Goal: Transaction & Acquisition: Purchase product/service

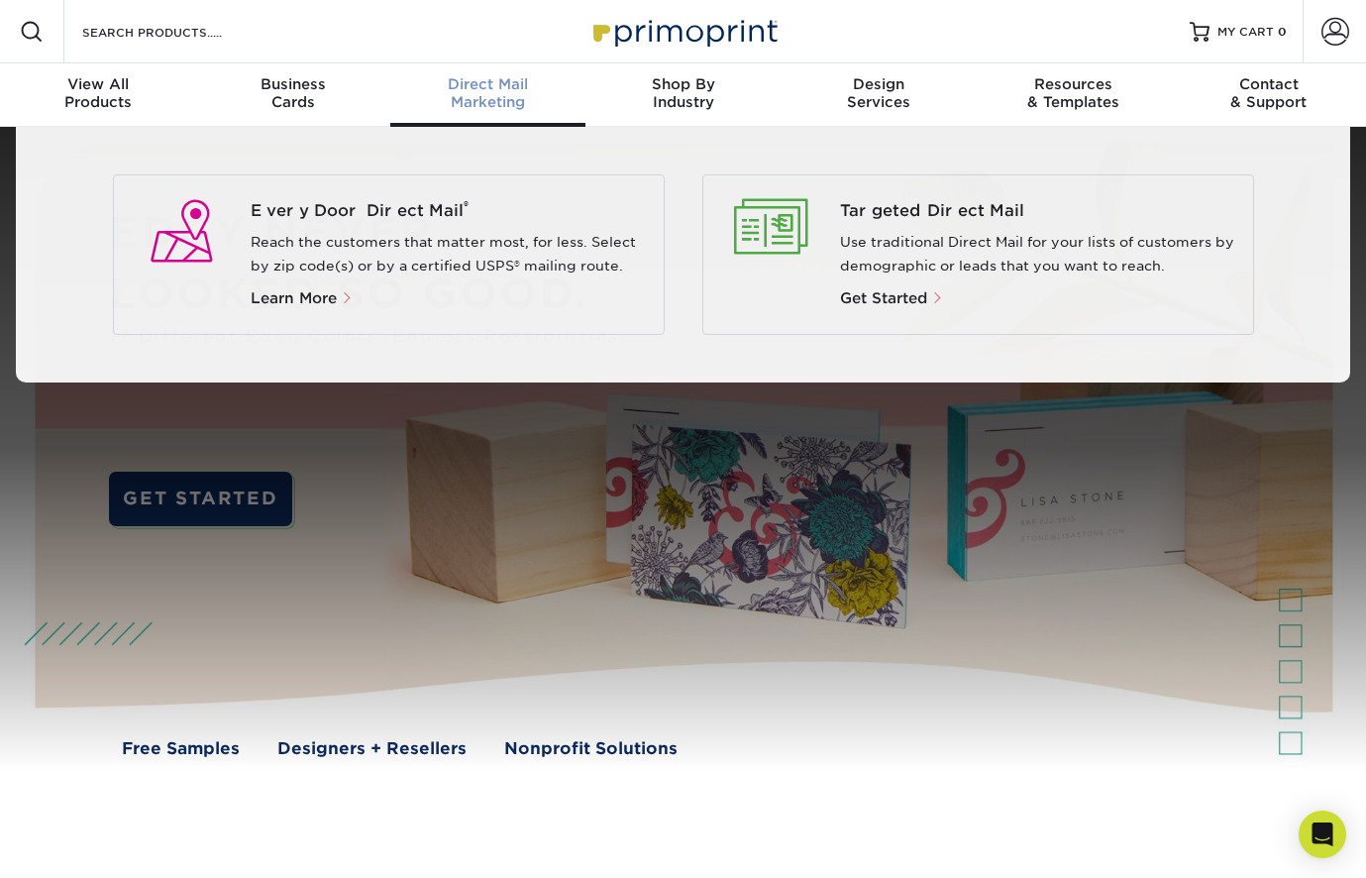
click at [487, 108] on div "Direct Mail Marketing" at bounding box center [487, 93] width 195 height 36
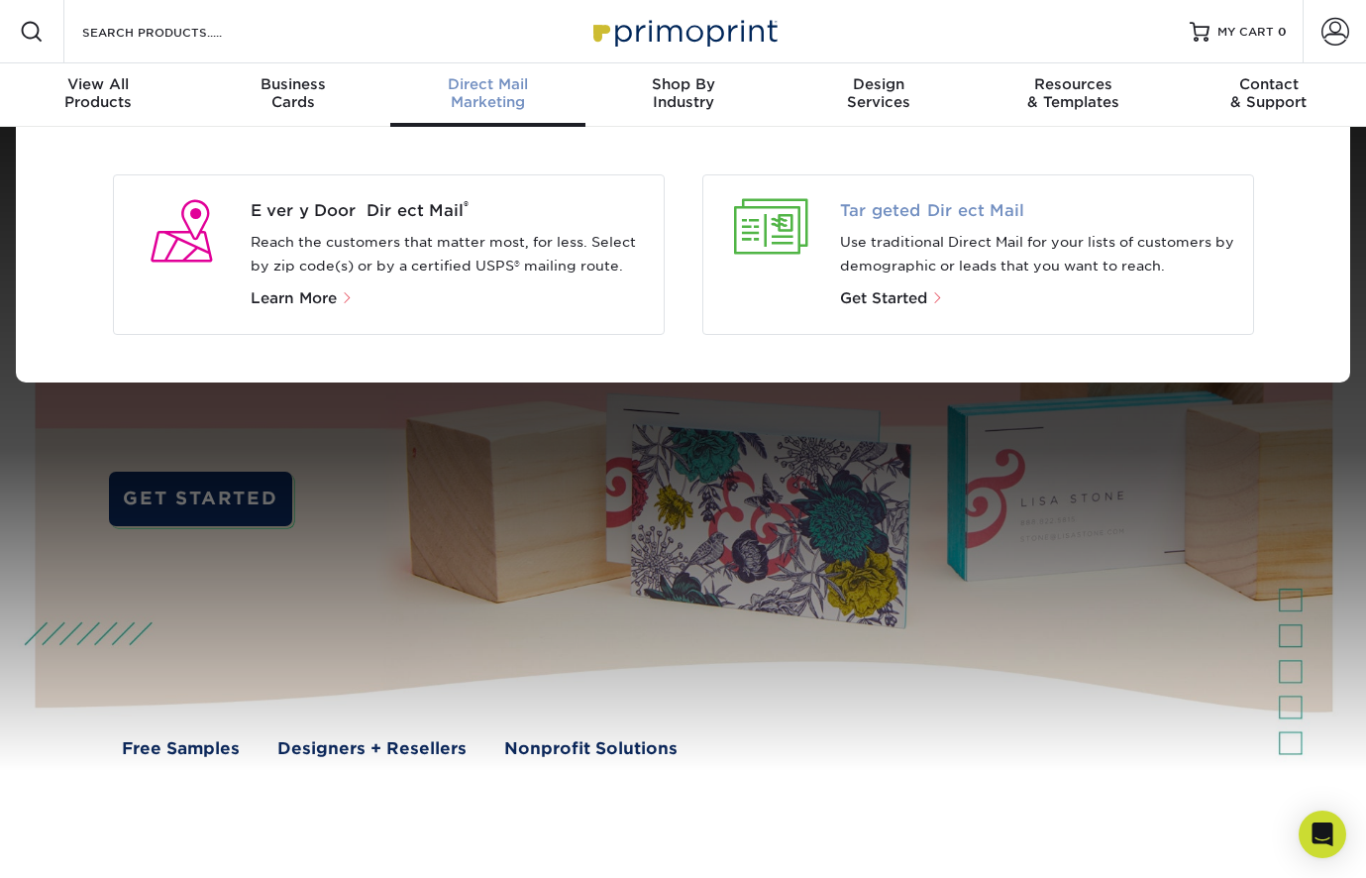
click at [874, 212] on span "Targeted Direct Mail" at bounding box center [1038, 211] width 397 height 24
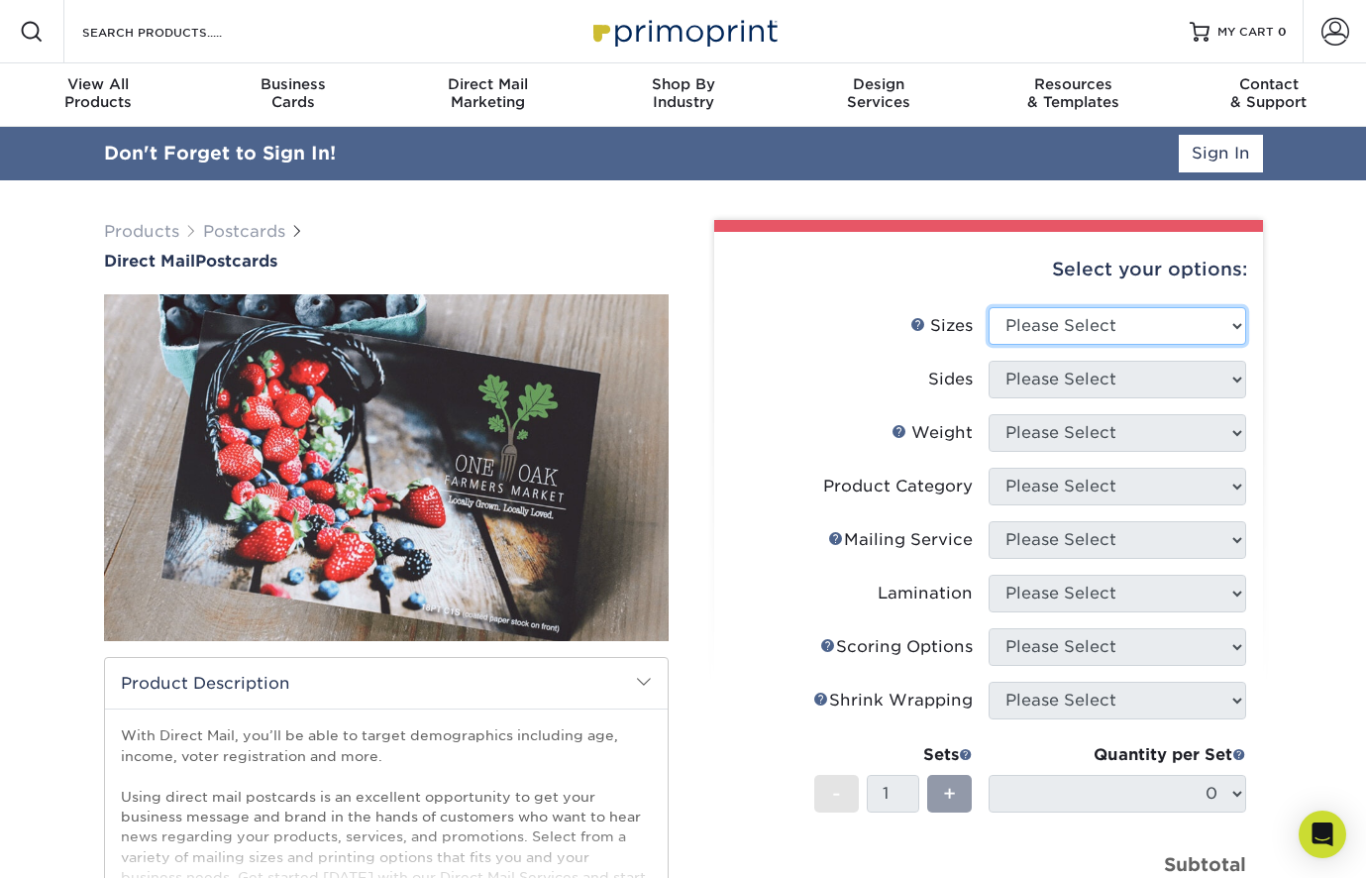
select select "6.00x8.50"
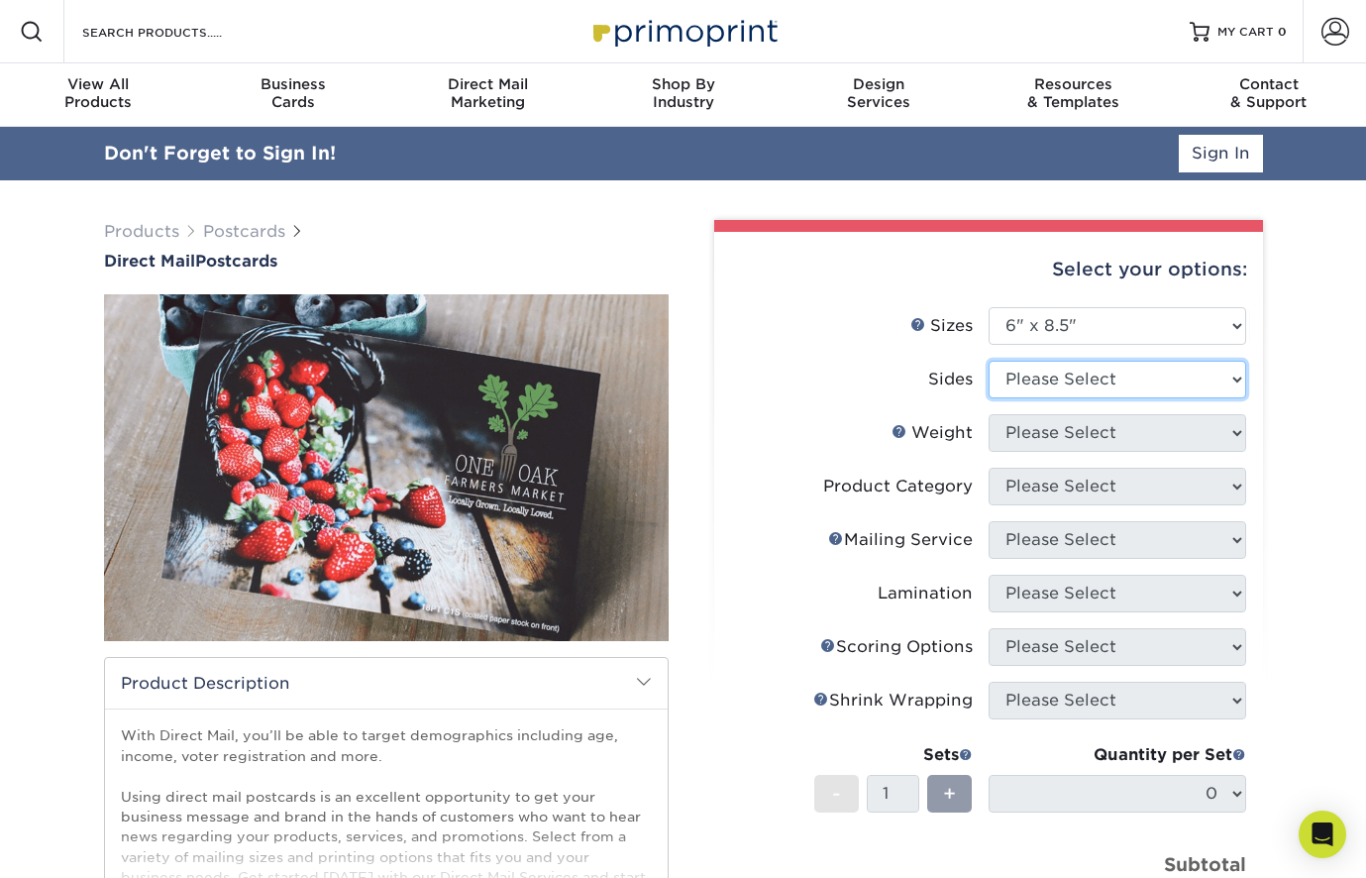
select select "13abbda7-1d64-4f25-8bb2-c179b224825d"
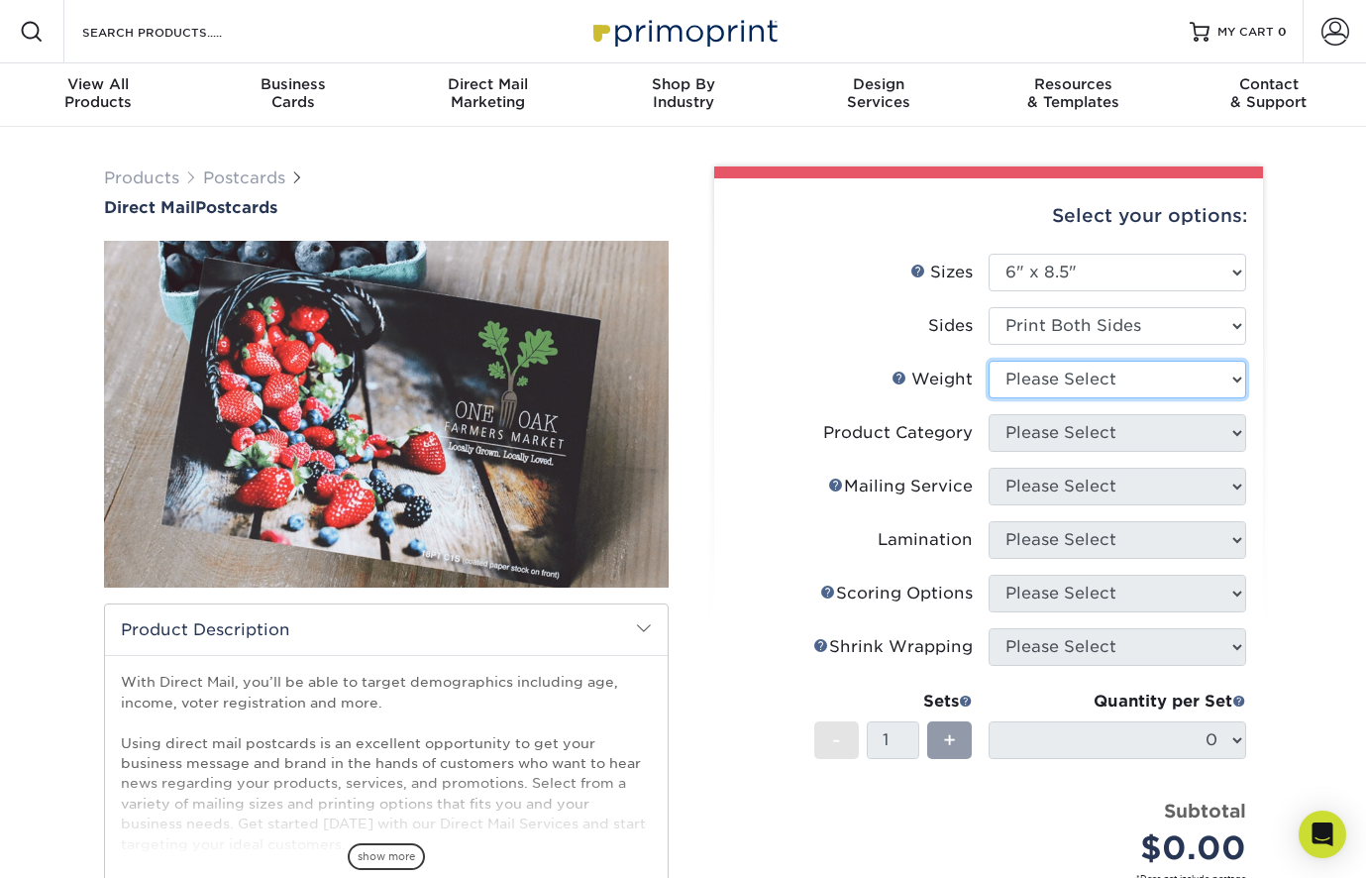
select select "14PT Uncoated"
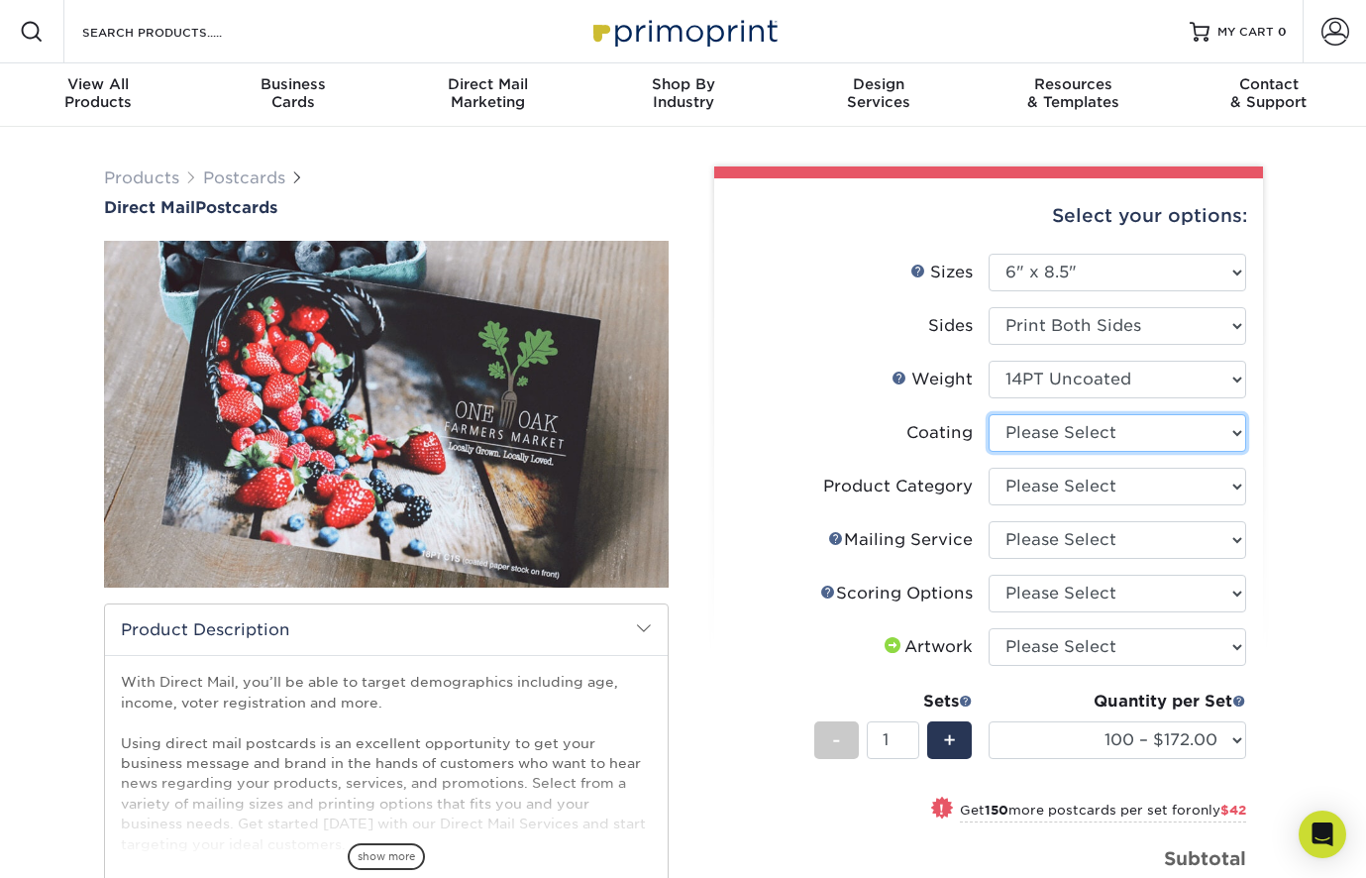
select select "3e7618de-abca-4bda-9f97-8b9129e913d8"
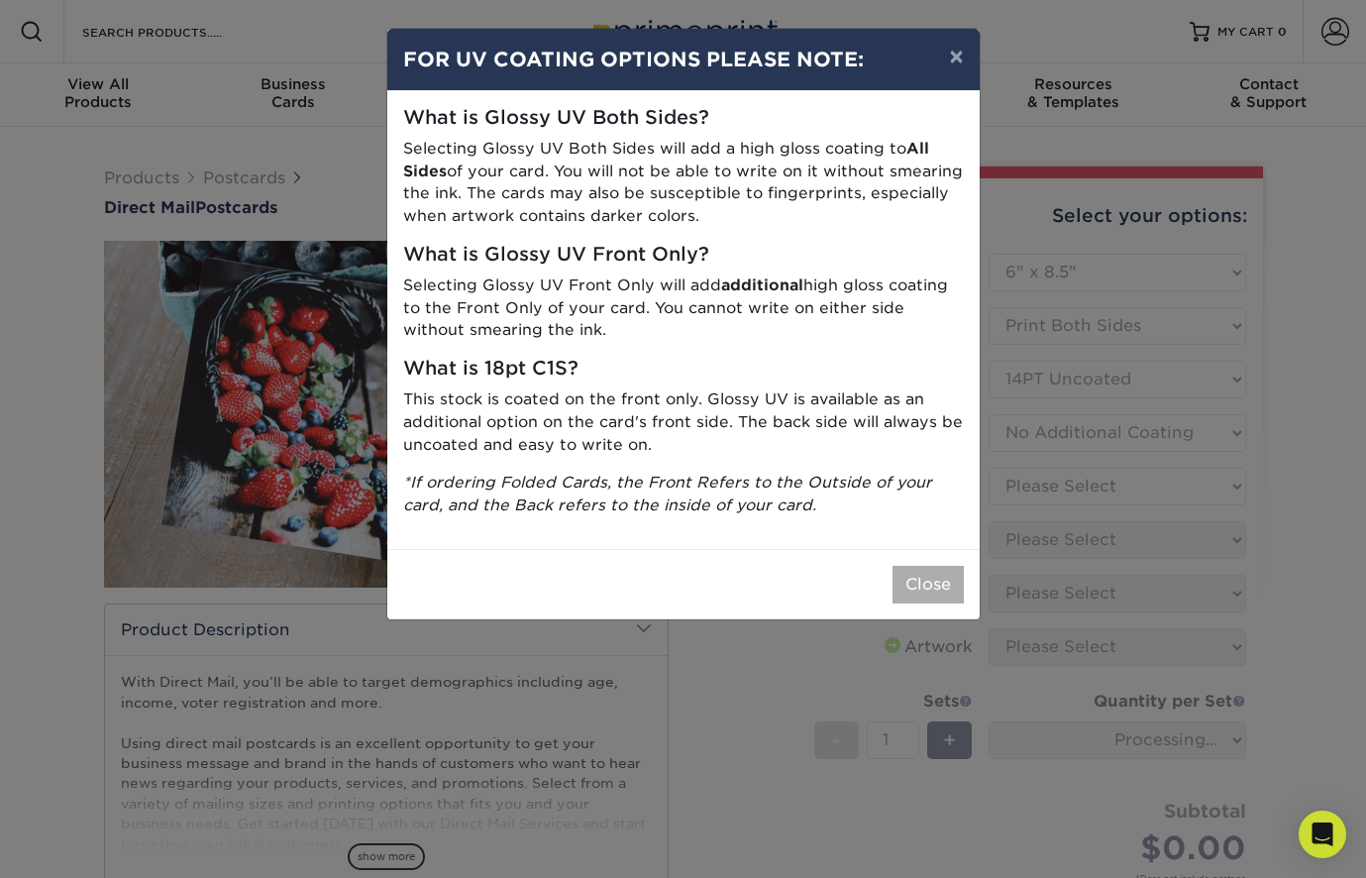
click at [917, 572] on button "Close" at bounding box center [928, 585] width 71 height 38
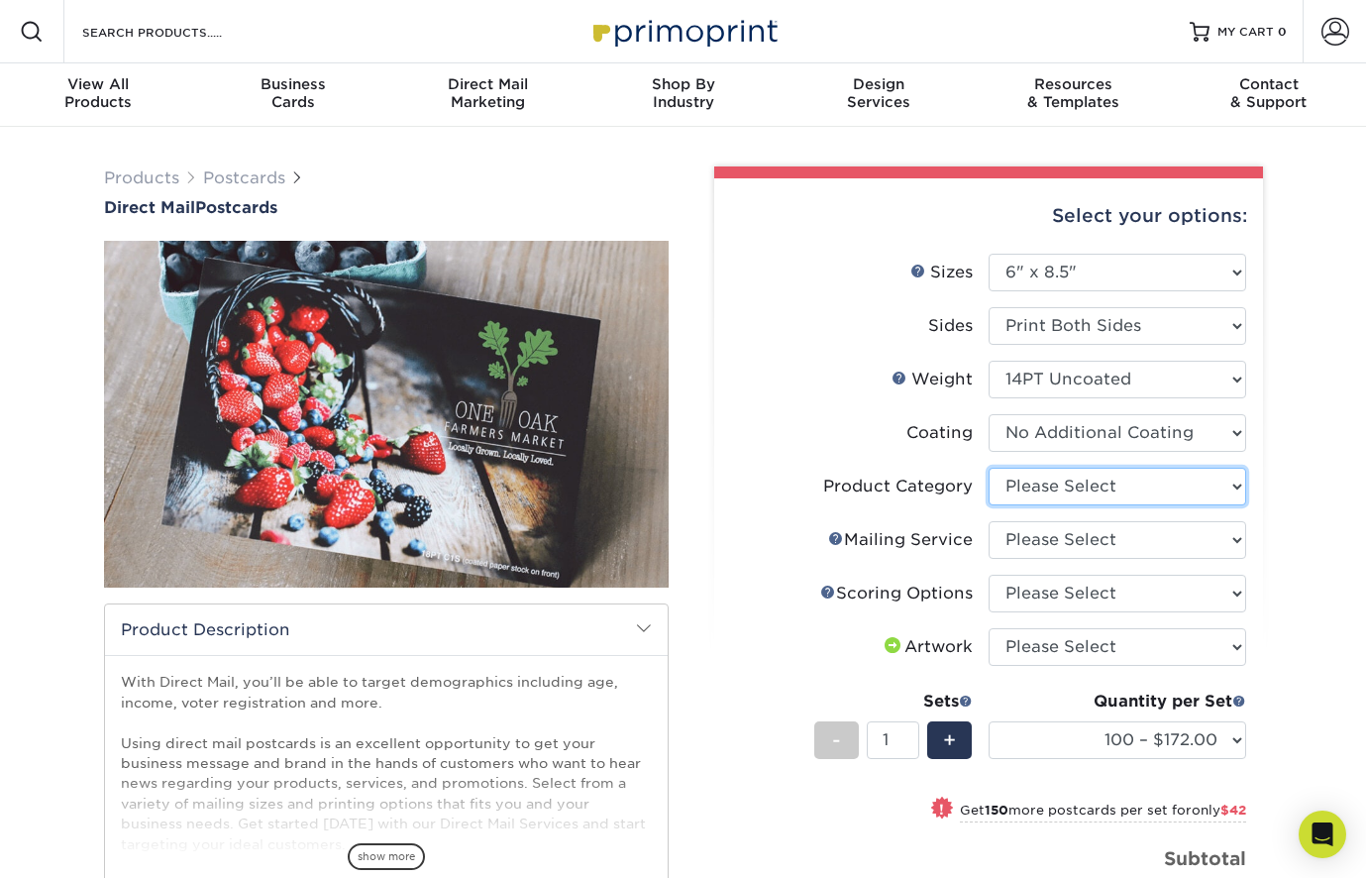
select select "9b7272e0-d6c8-4c3c-8e97-d3a1bcdab858"
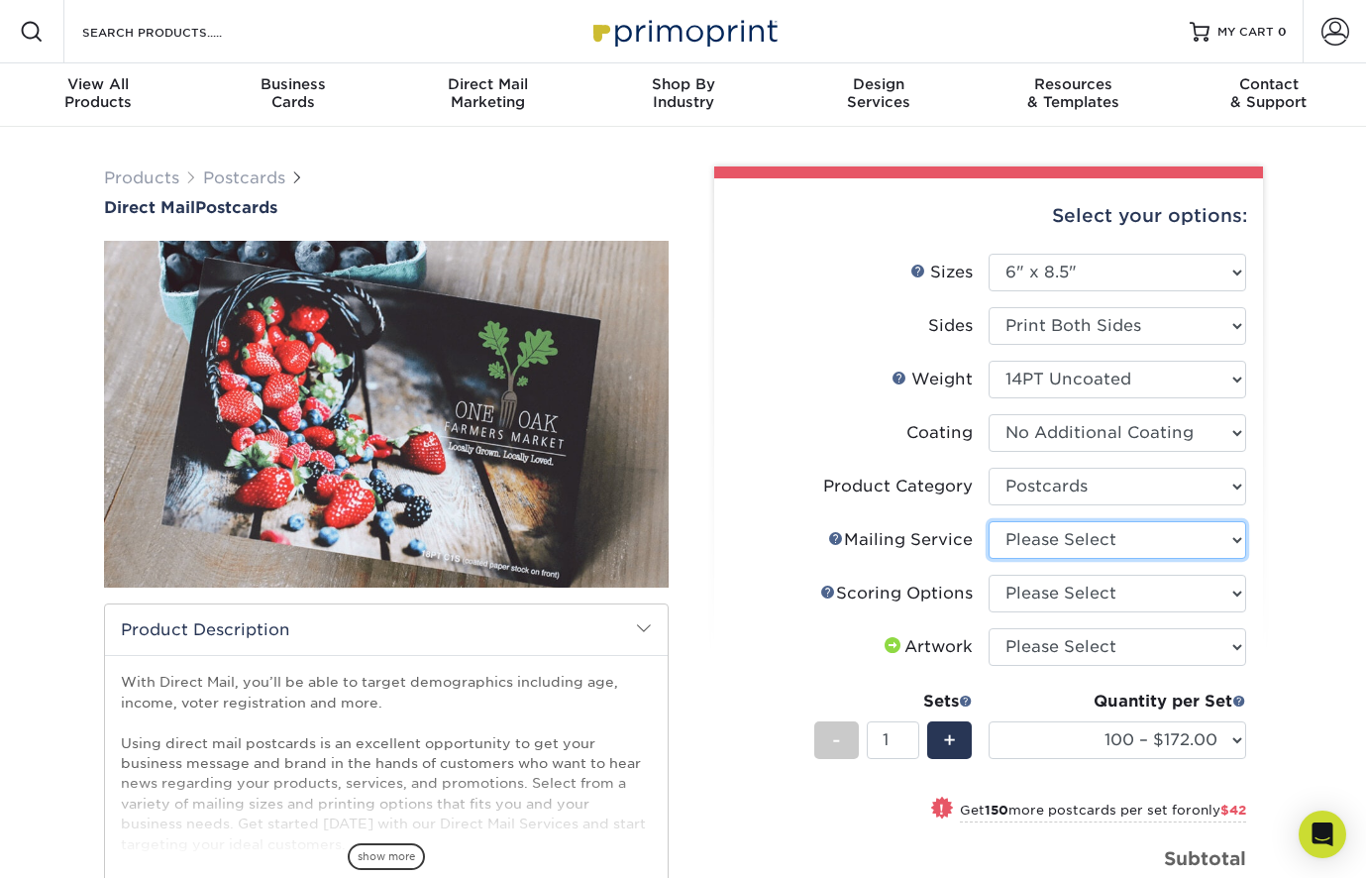
select select "3359c49b-ecae-4694-8901-edec09a31a0d"
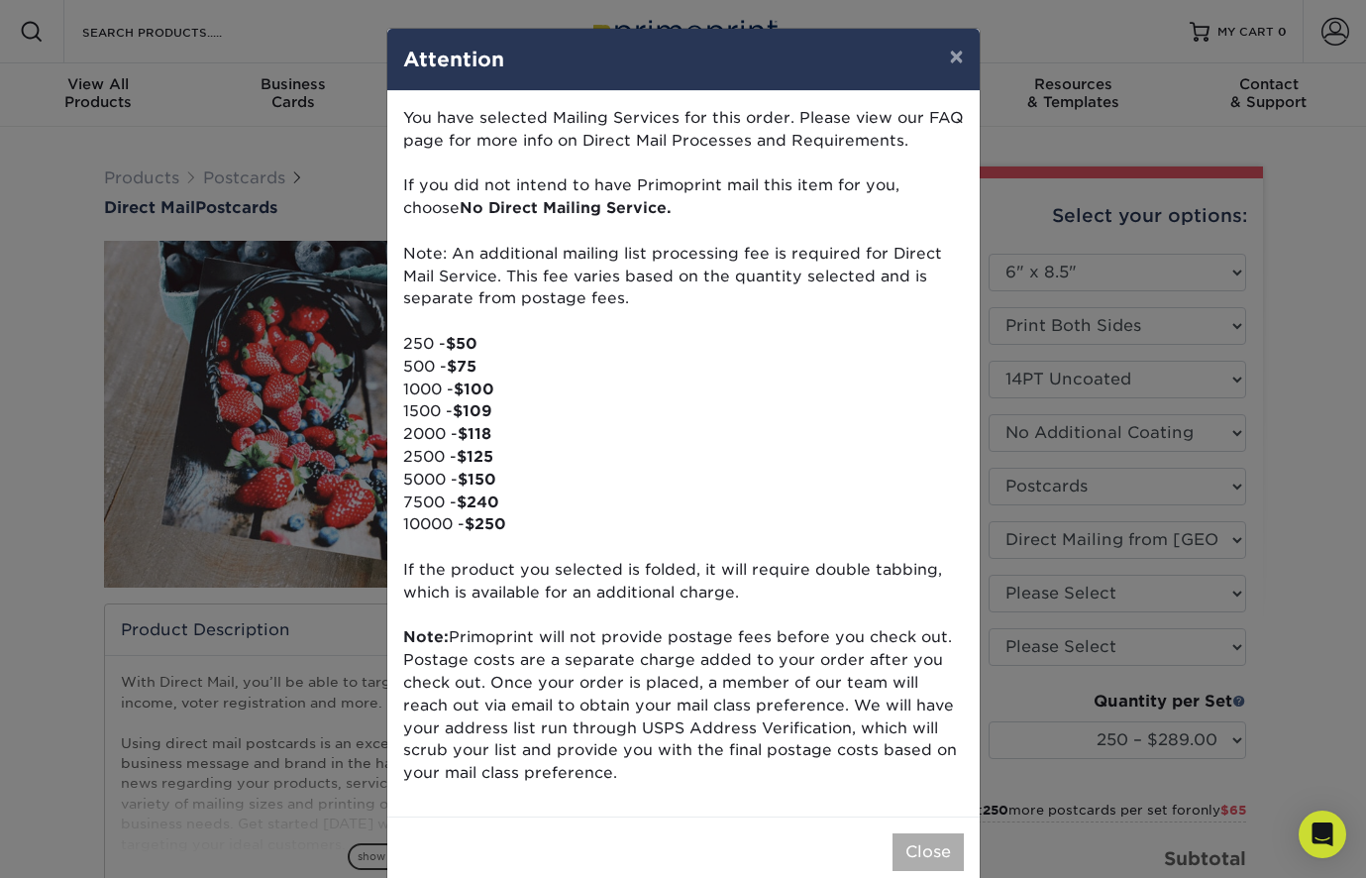
click at [916, 833] on button "Close" at bounding box center [928, 852] width 71 height 38
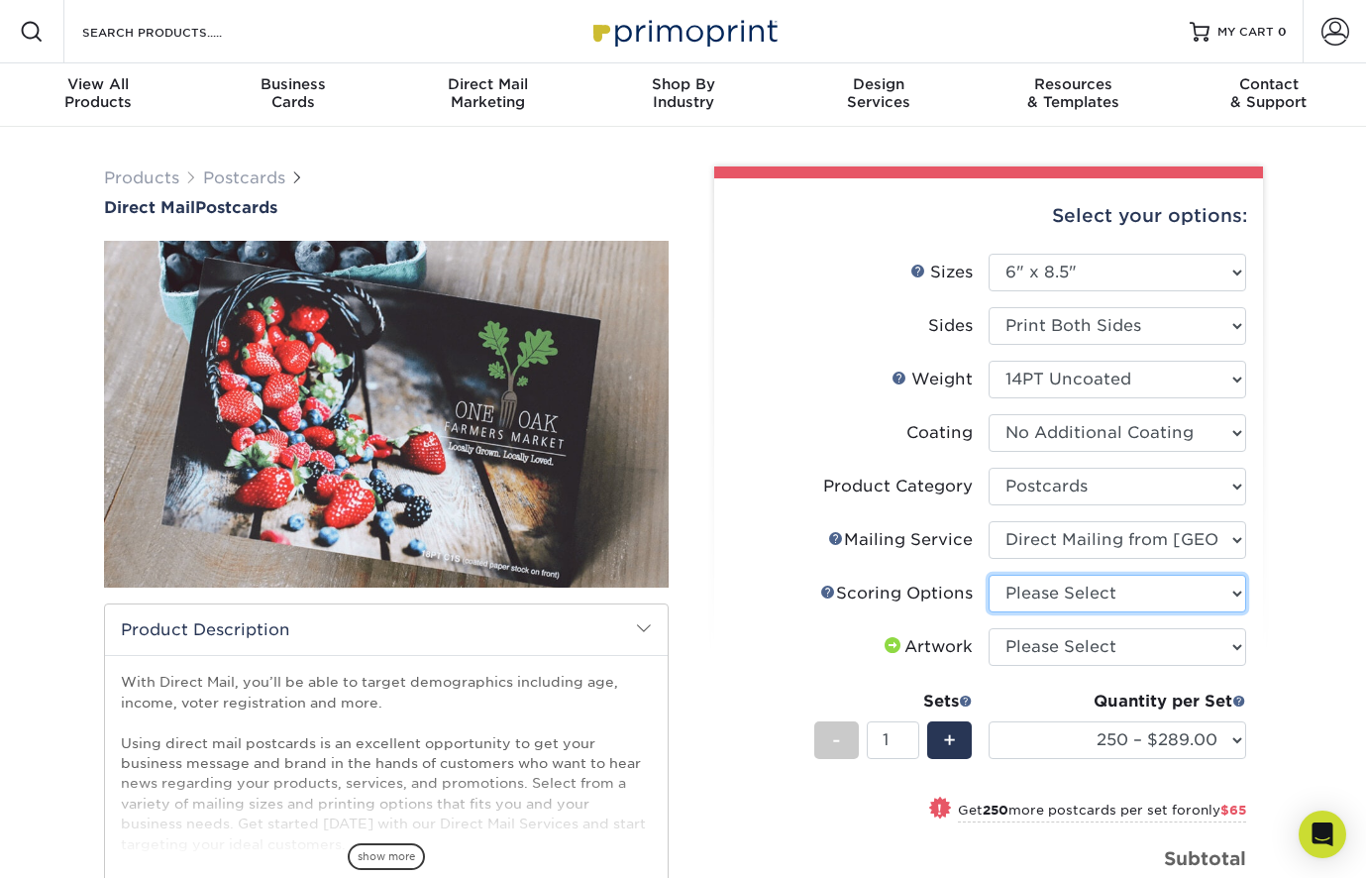
select select "16ebe401-5398-422d-8cb0-f3adbb82deb5"
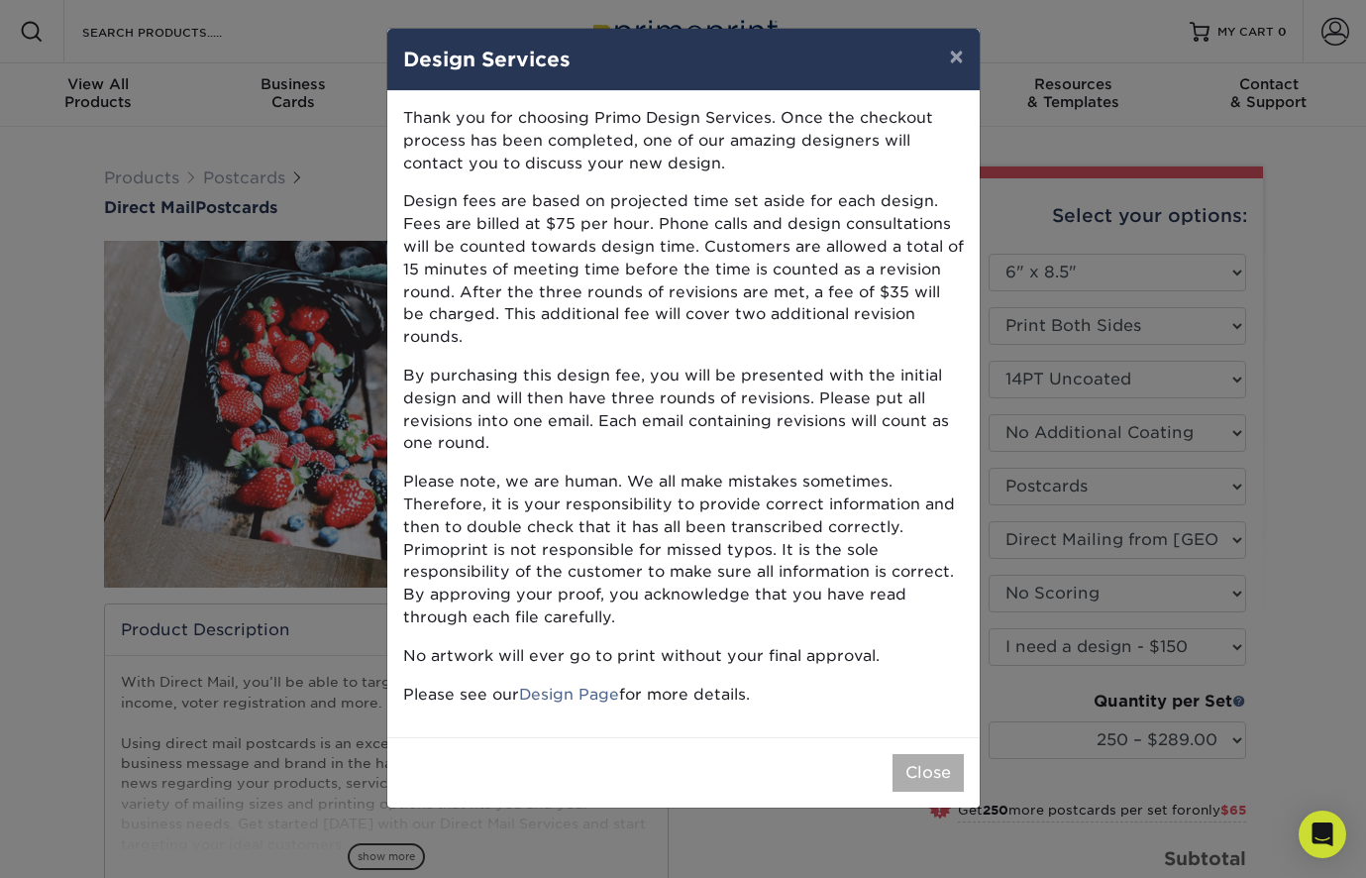
click at [933, 754] on button "Close" at bounding box center [928, 773] width 71 height 38
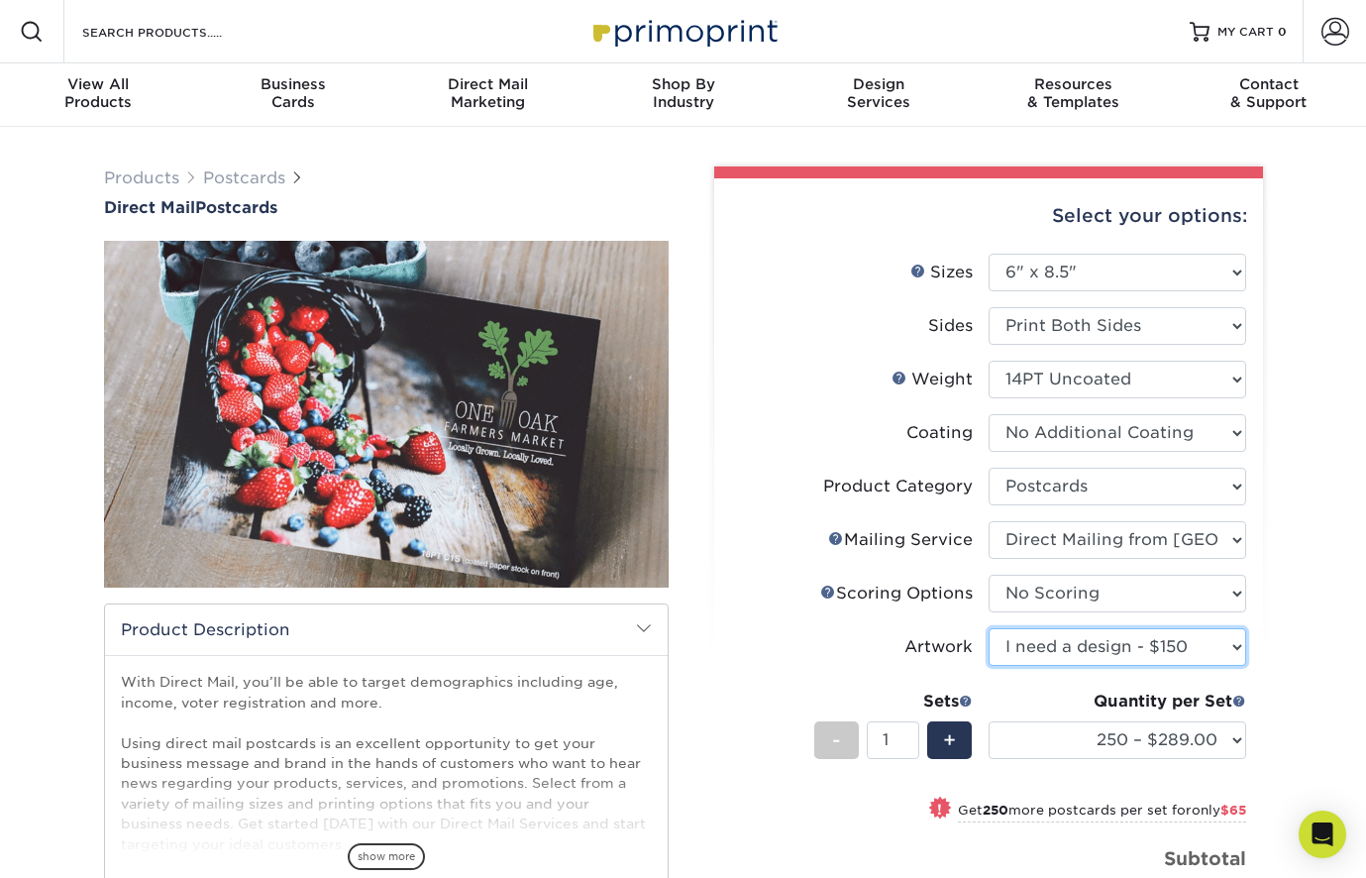
select select "upload"
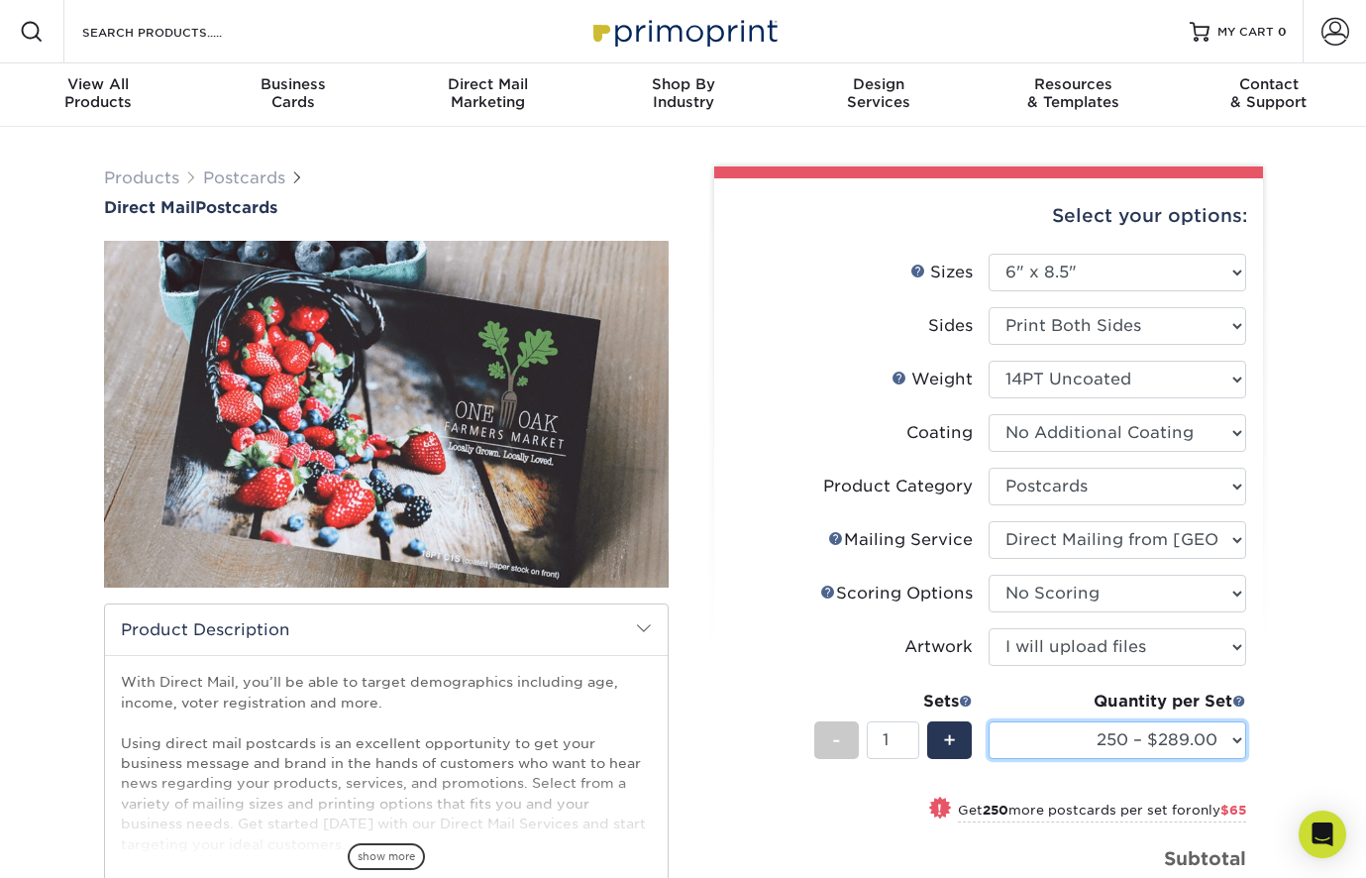
select select "500 – $354.00"
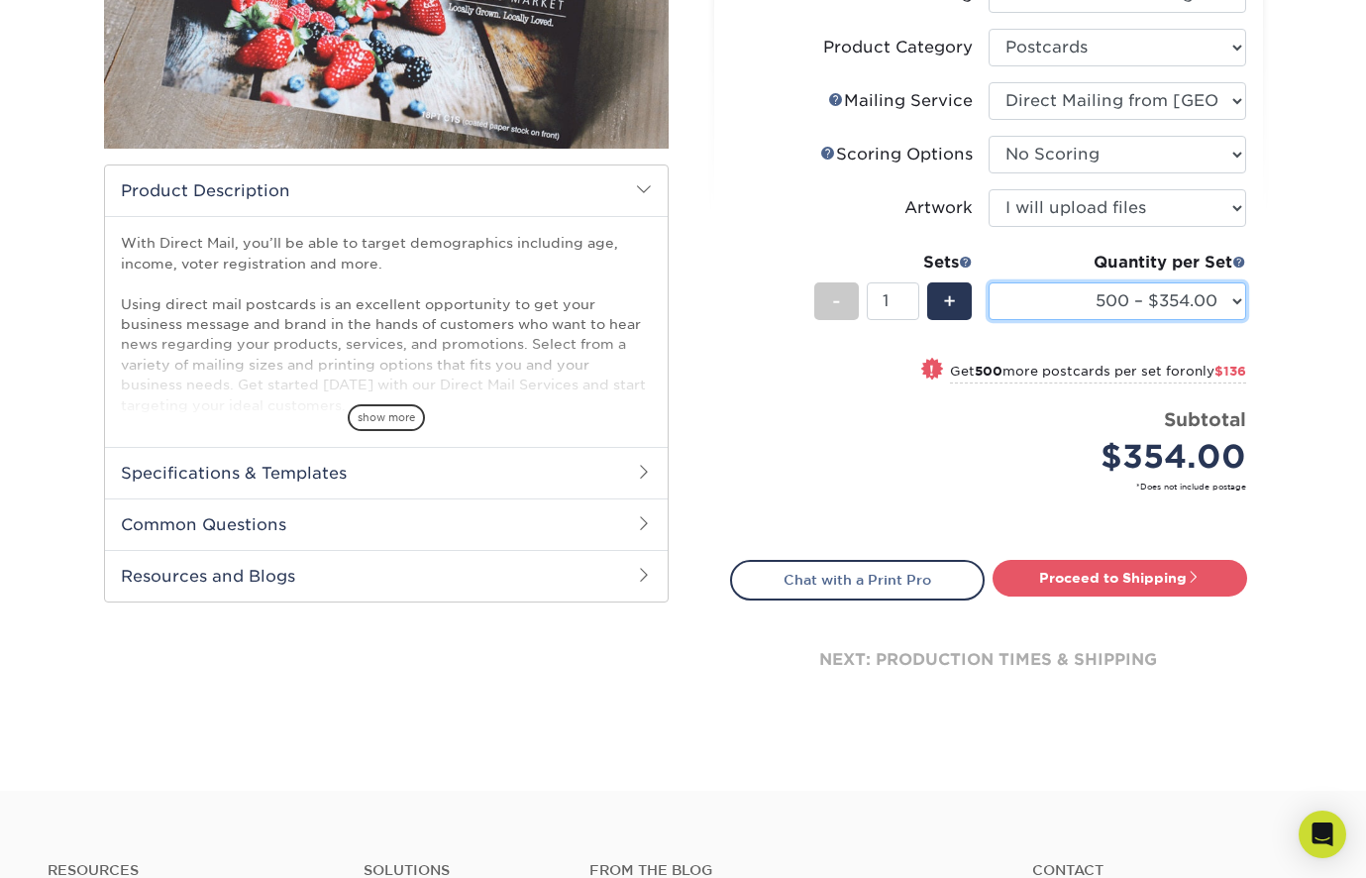
scroll to position [453, 0]
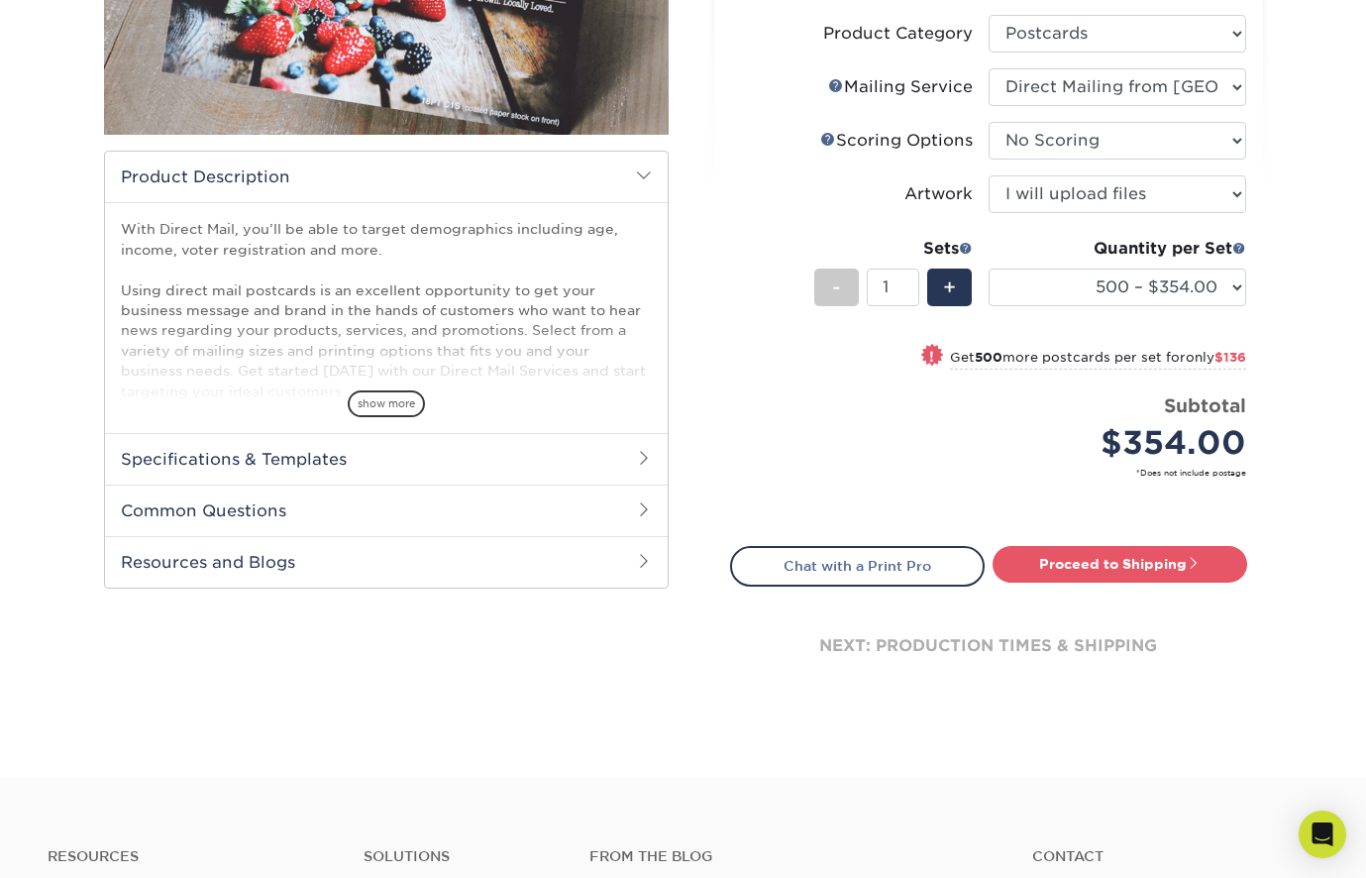
click at [1148, 540] on div "Select your options: Sizes Help Sizes Please Select 1.5" x 7" 2" x 4" 2" x 6" 2…" at bounding box center [988, 224] width 549 height 996
click at [1150, 558] on link "Proceed to Shipping" at bounding box center [1120, 564] width 255 height 36
type input "Set 1"
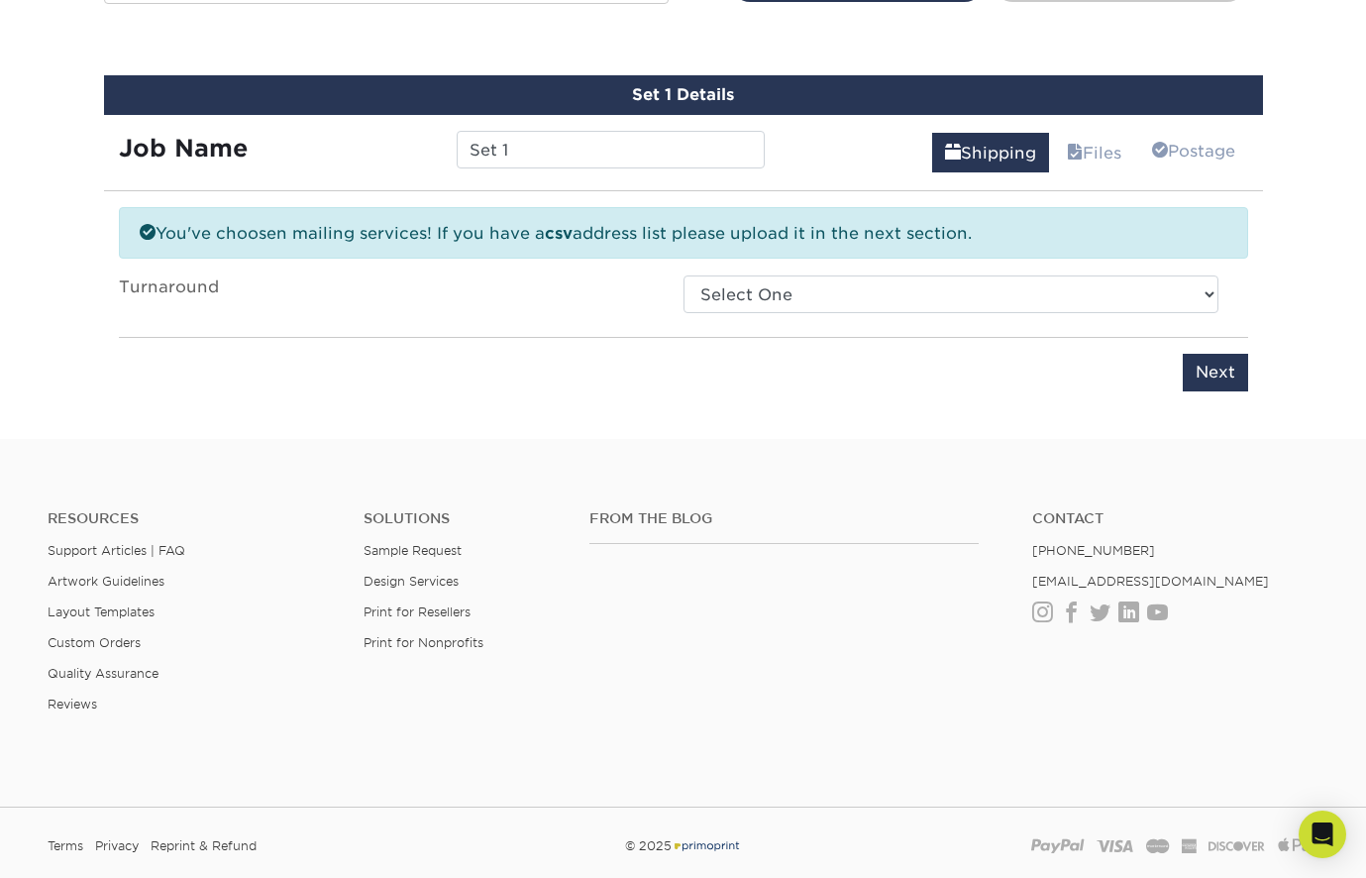
scroll to position [1051, 0]
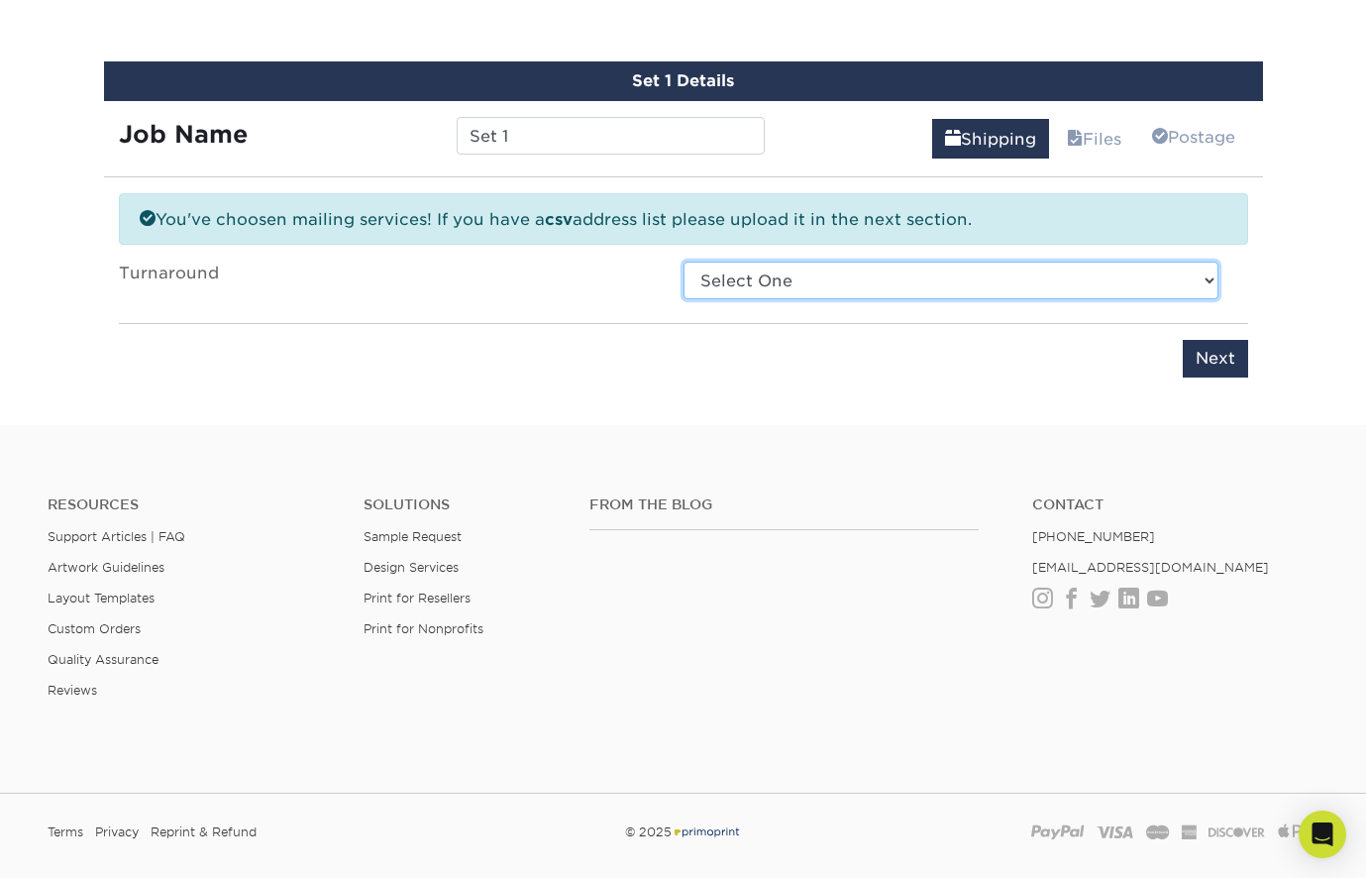
select select "bc4b24a0-2fcb-4daa-b664-9448d4760a8a"
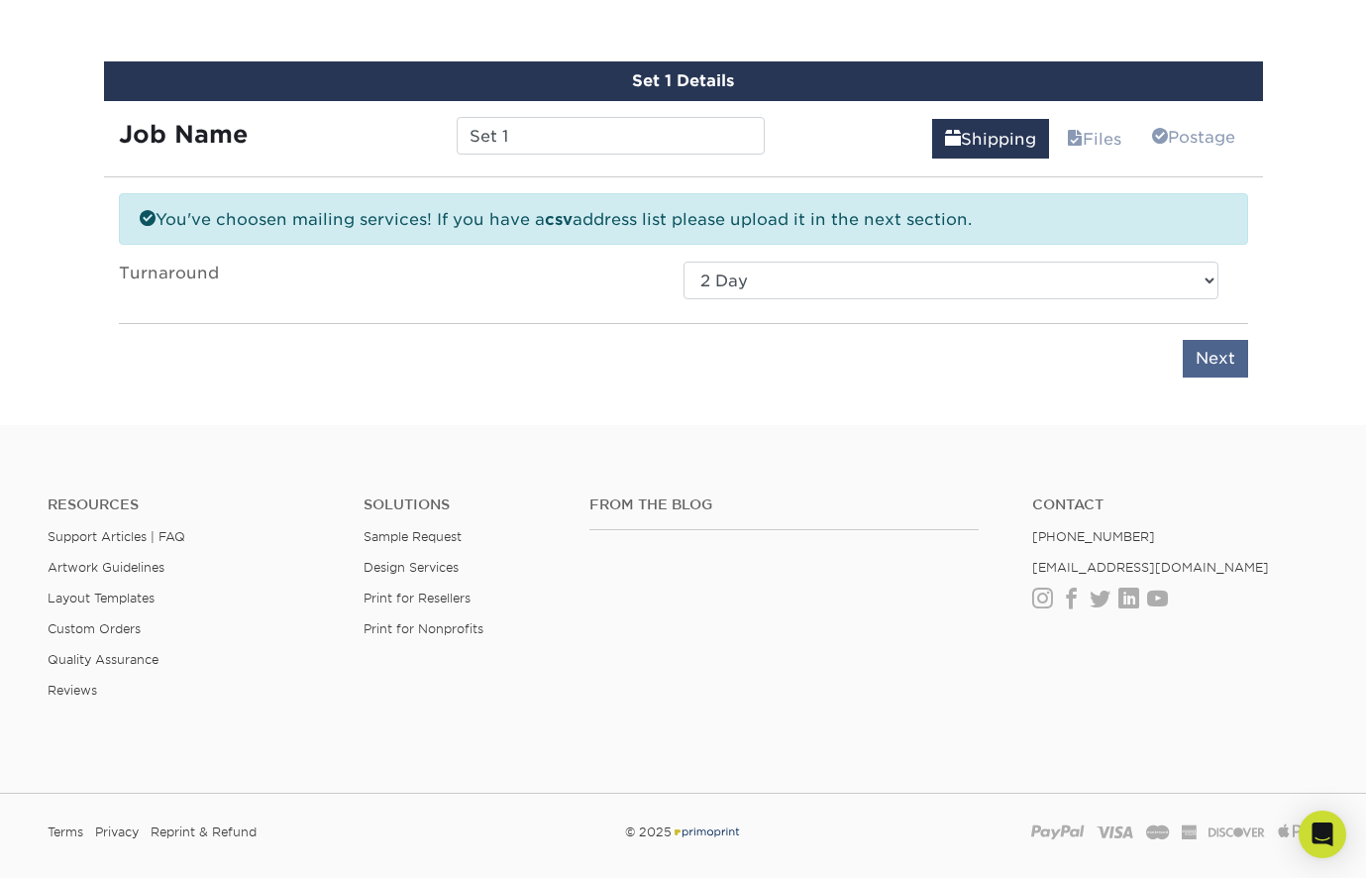
click at [1206, 354] on input "Next" at bounding box center [1215, 359] width 65 height 38
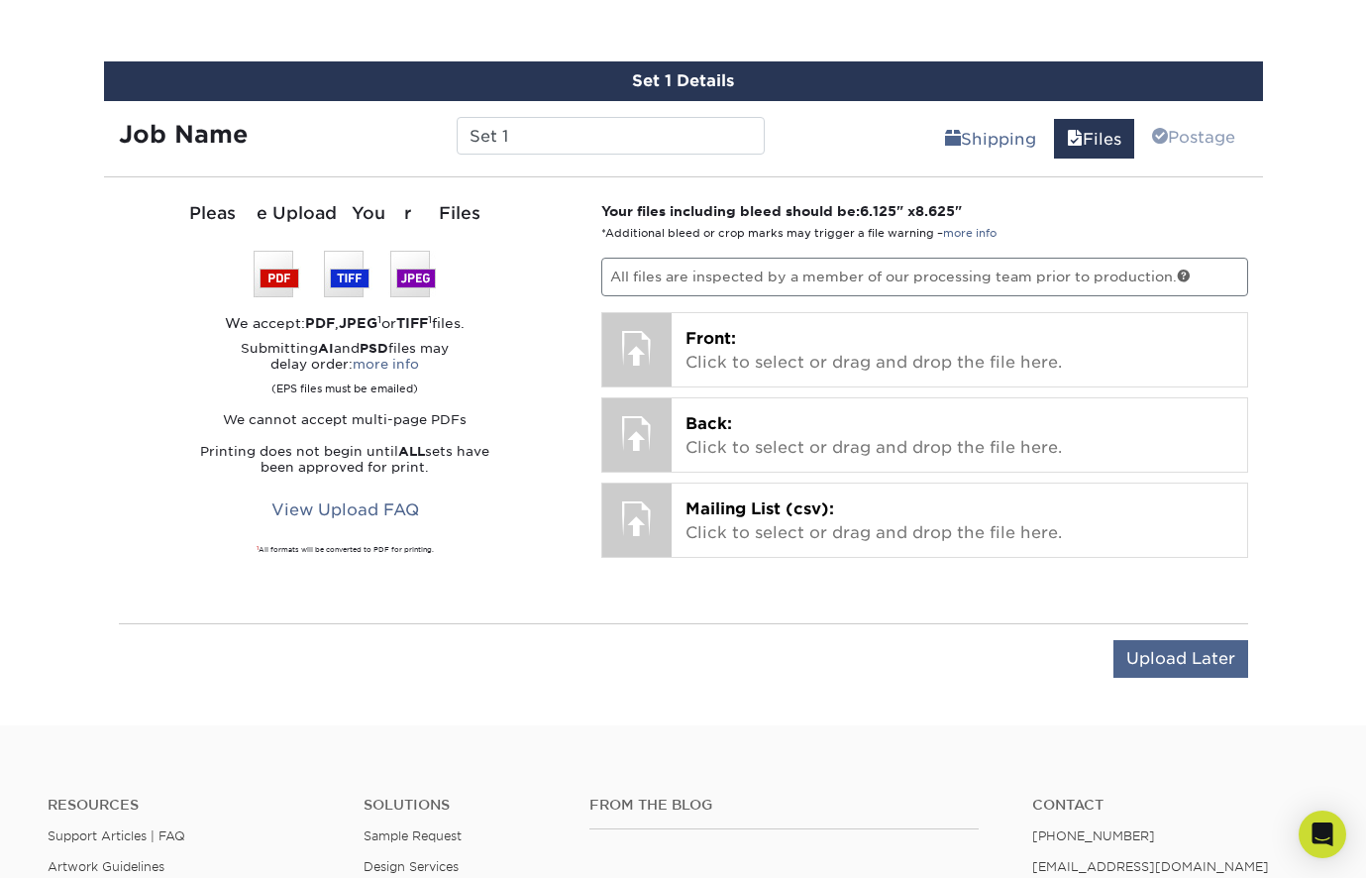
click at [1182, 655] on input "Upload Later" at bounding box center [1181, 659] width 135 height 38
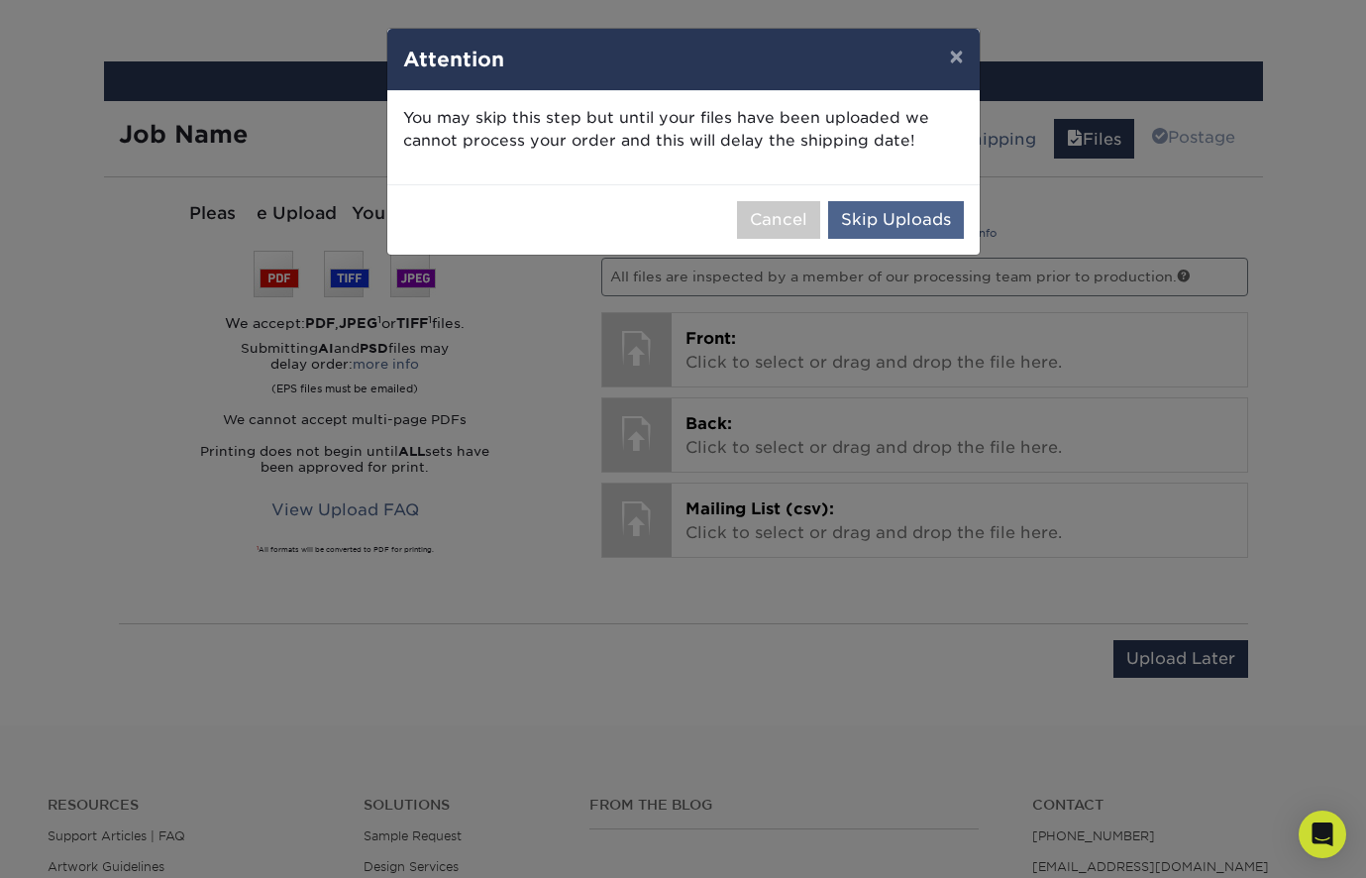
click at [913, 214] on button "Skip Uploads" at bounding box center [896, 220] width 136 height 38
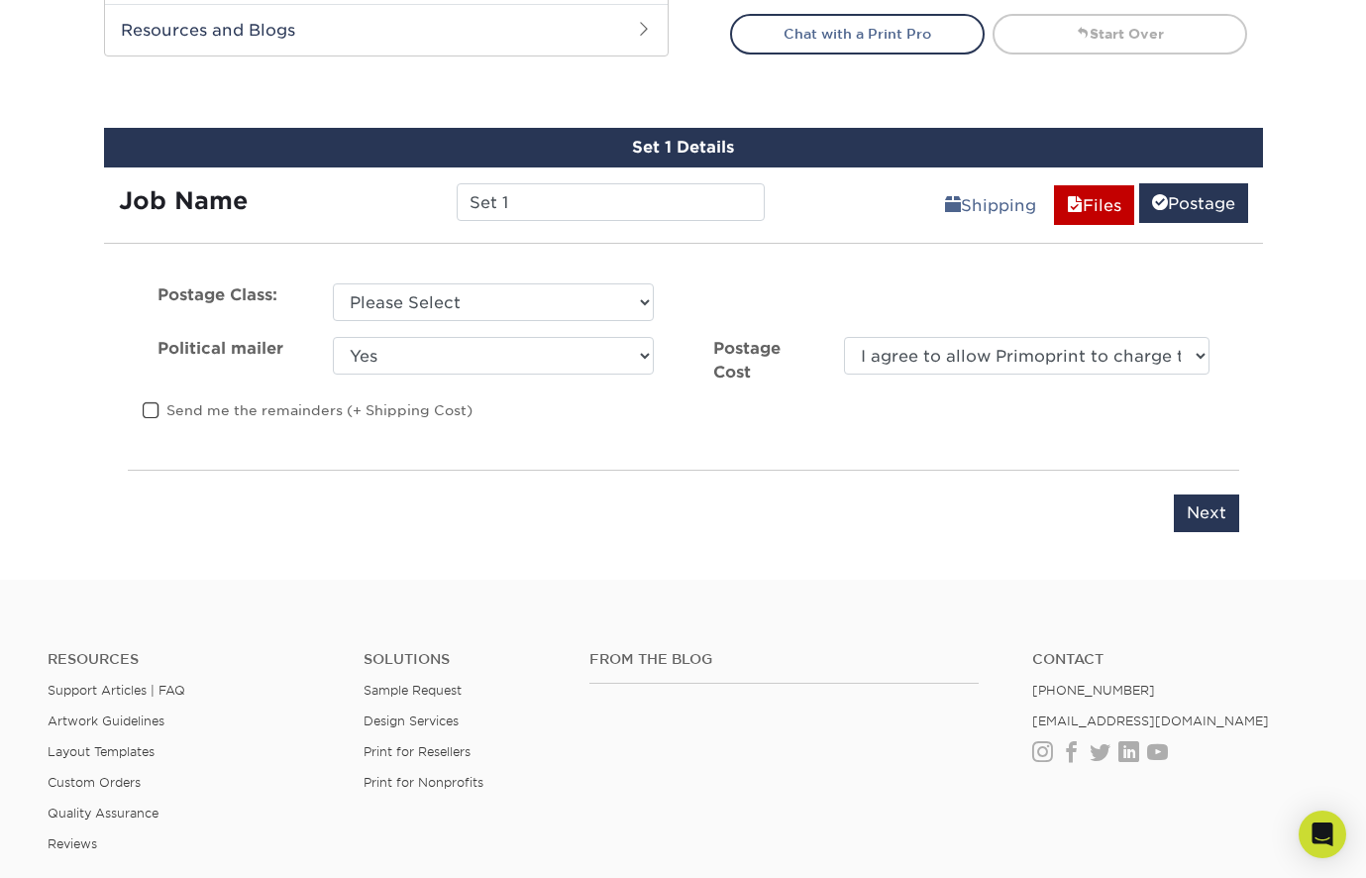
scroll to position [985, 0]
select select "first"
select select "0"
click at [1196, 516] on input "Next" at bounding box center [1206, 513] width 65 height 38
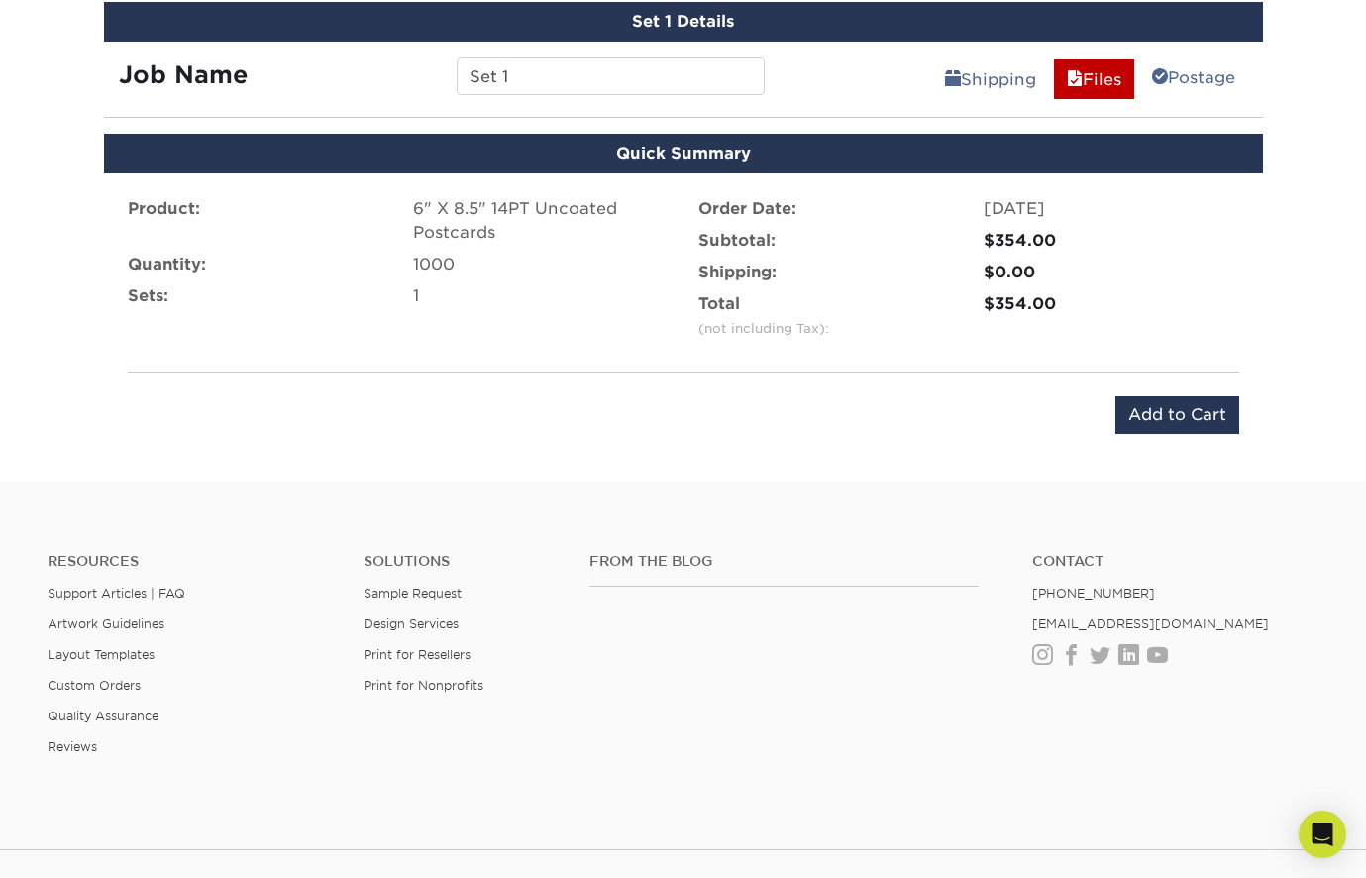
scroll to position [1110, 0]
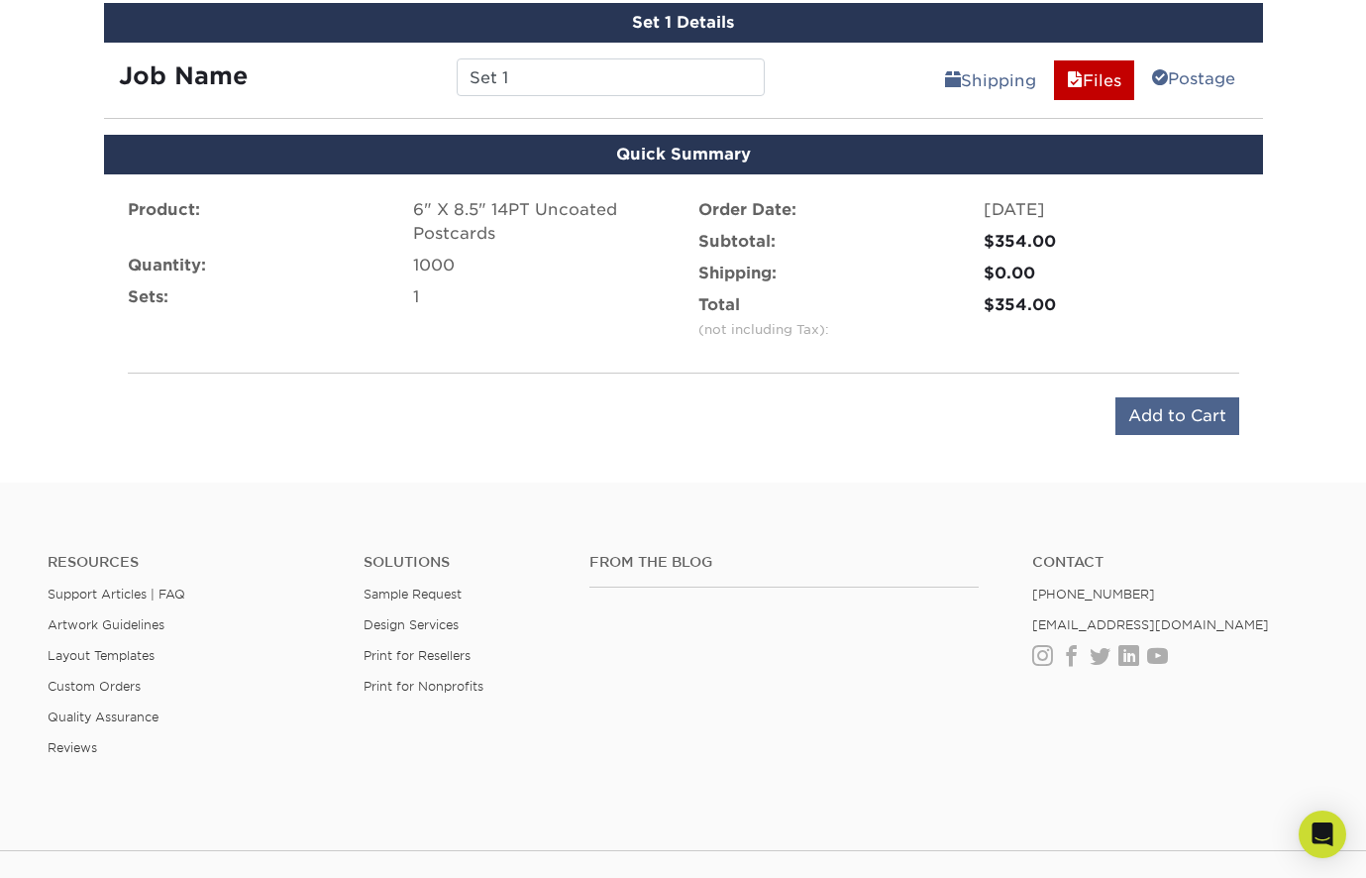
click at [1193, 412] on input "Add to Cart" at bounding box center [1178, 416] width 124 height 38
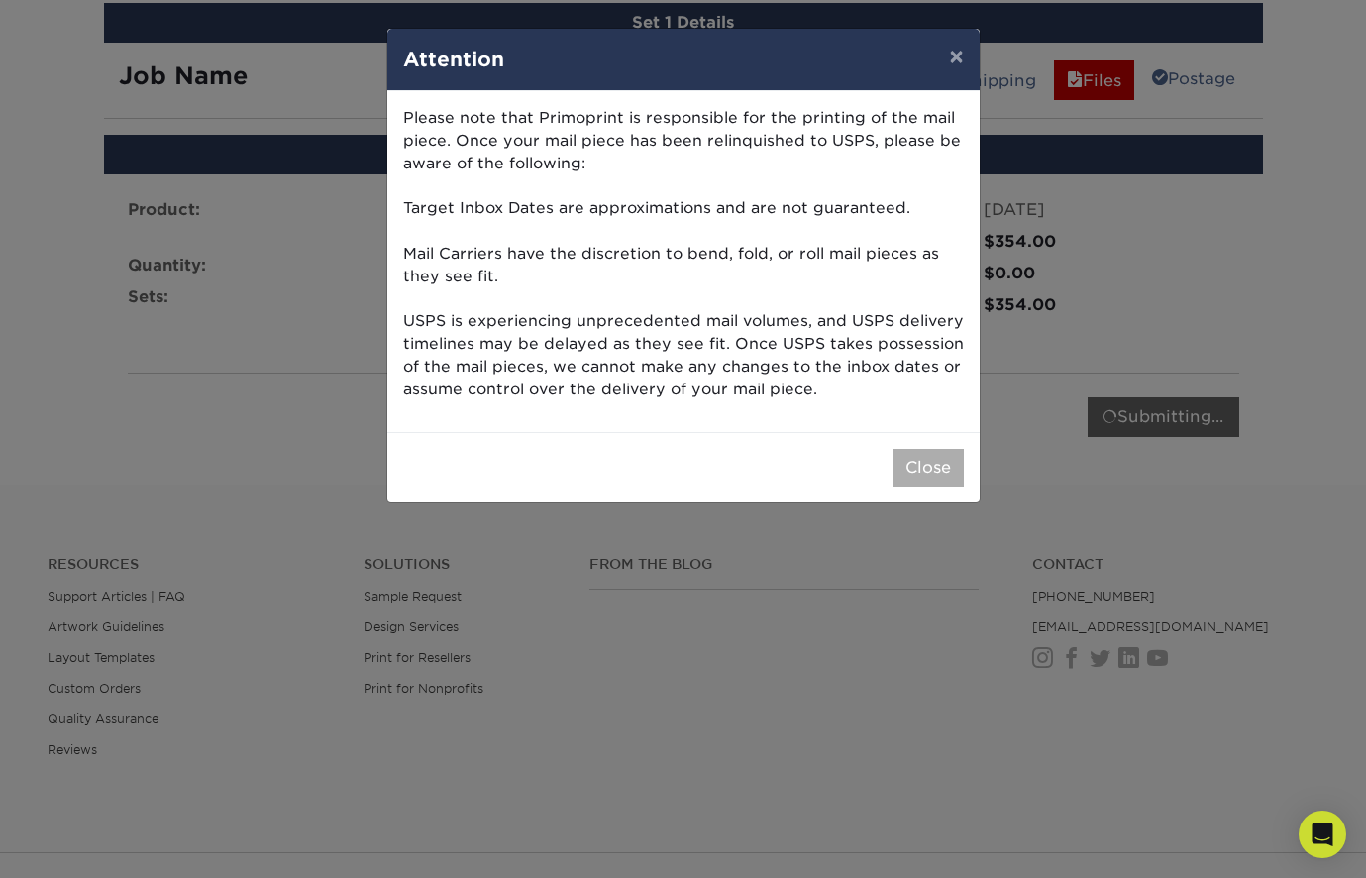
click at [938, 455] on button "Close" at bounding box center [928, 468] width 71 height 38
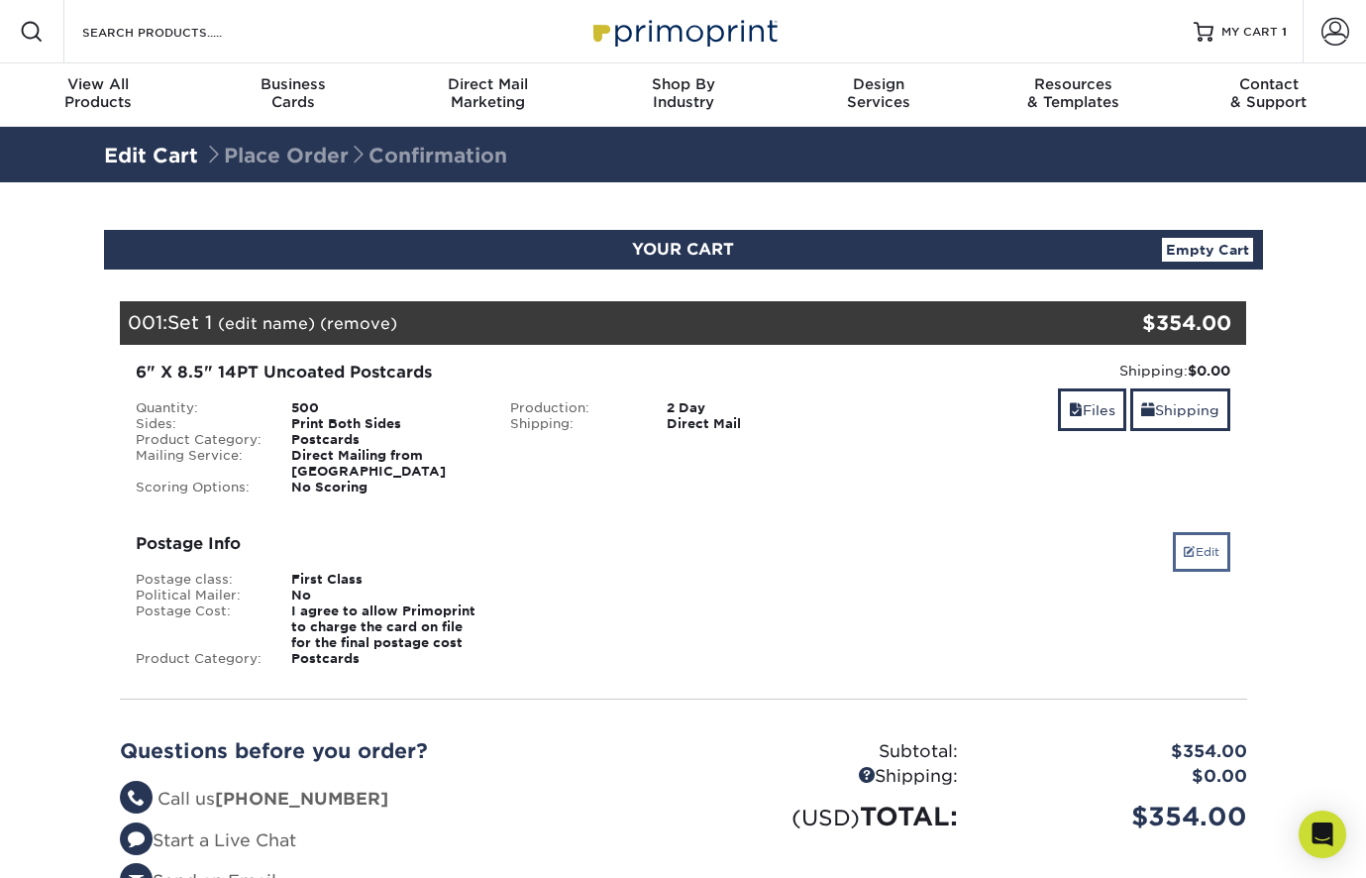
click at [1196, 533] on link "Edit" at bounding box center [1201, 552] width 57 height 40
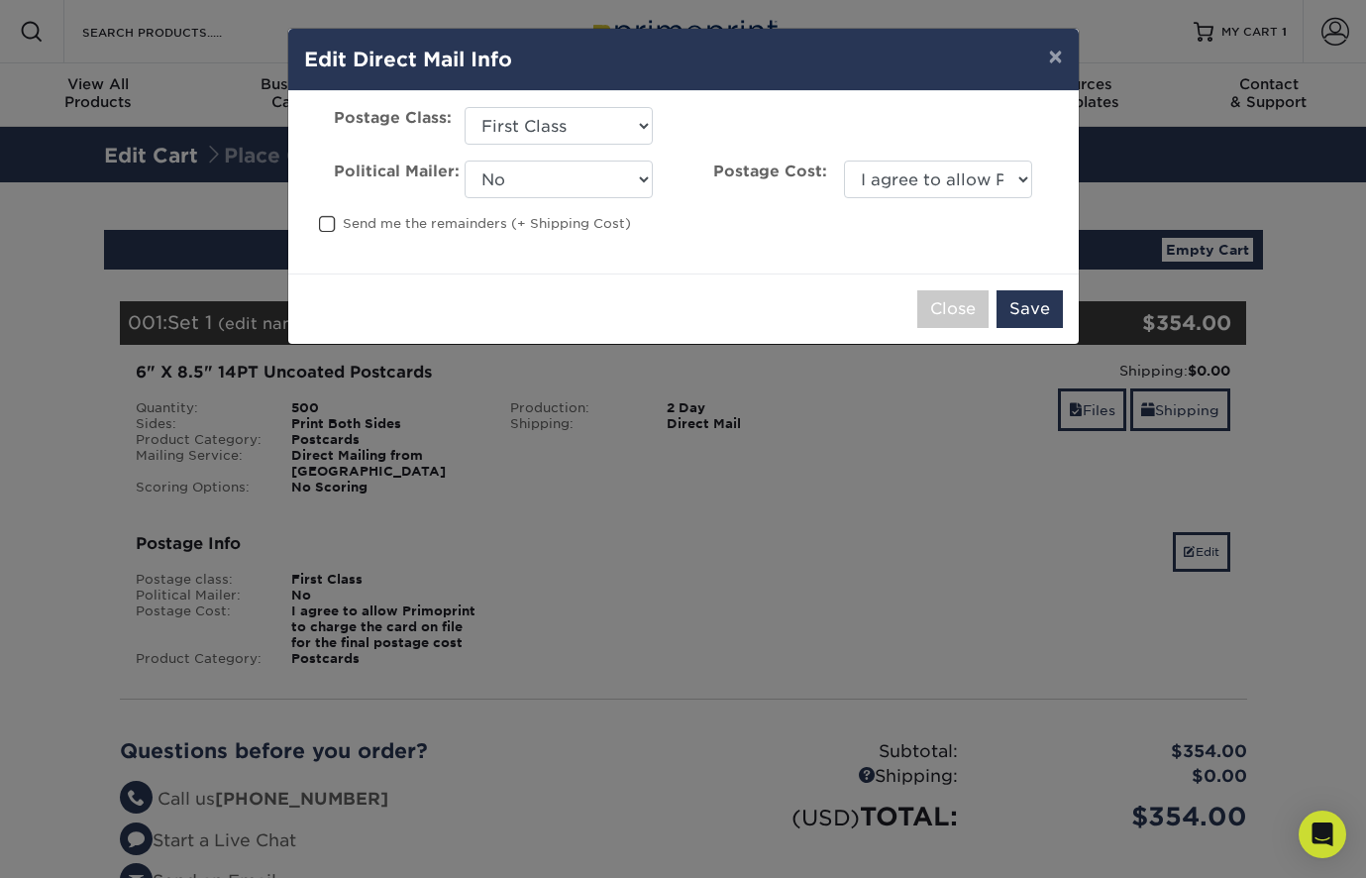
click at [323, 224] on span at bounding box center [327, 224] width 17 height 19
click at [0, 0] on input "Send me the remainders (+ Shipping Cost)" at bounding box center [0, 0] width 0 height 0
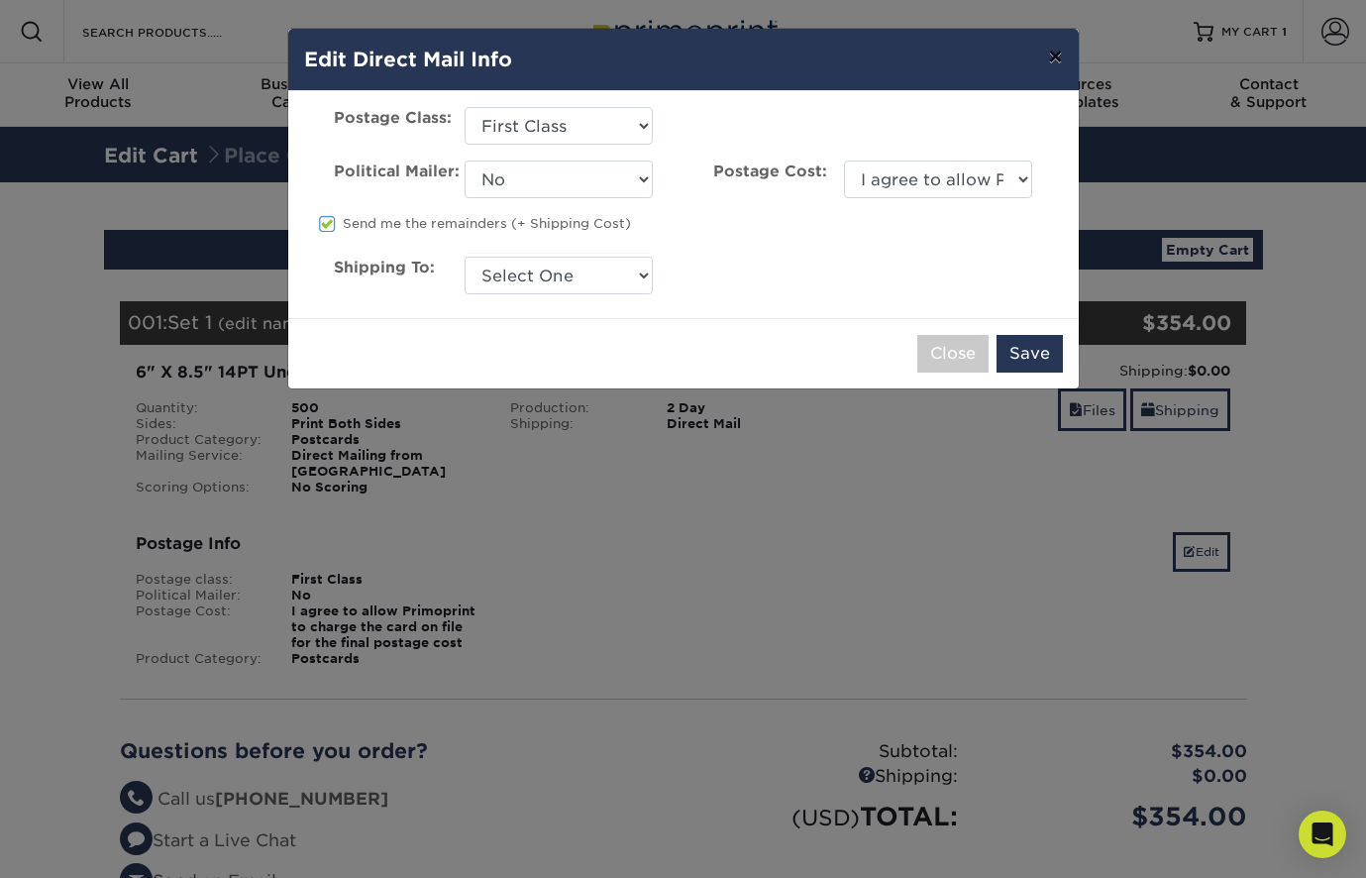
click at [1059, 62] on button "×" at bounding box center [1055, 56] width 46 height 55
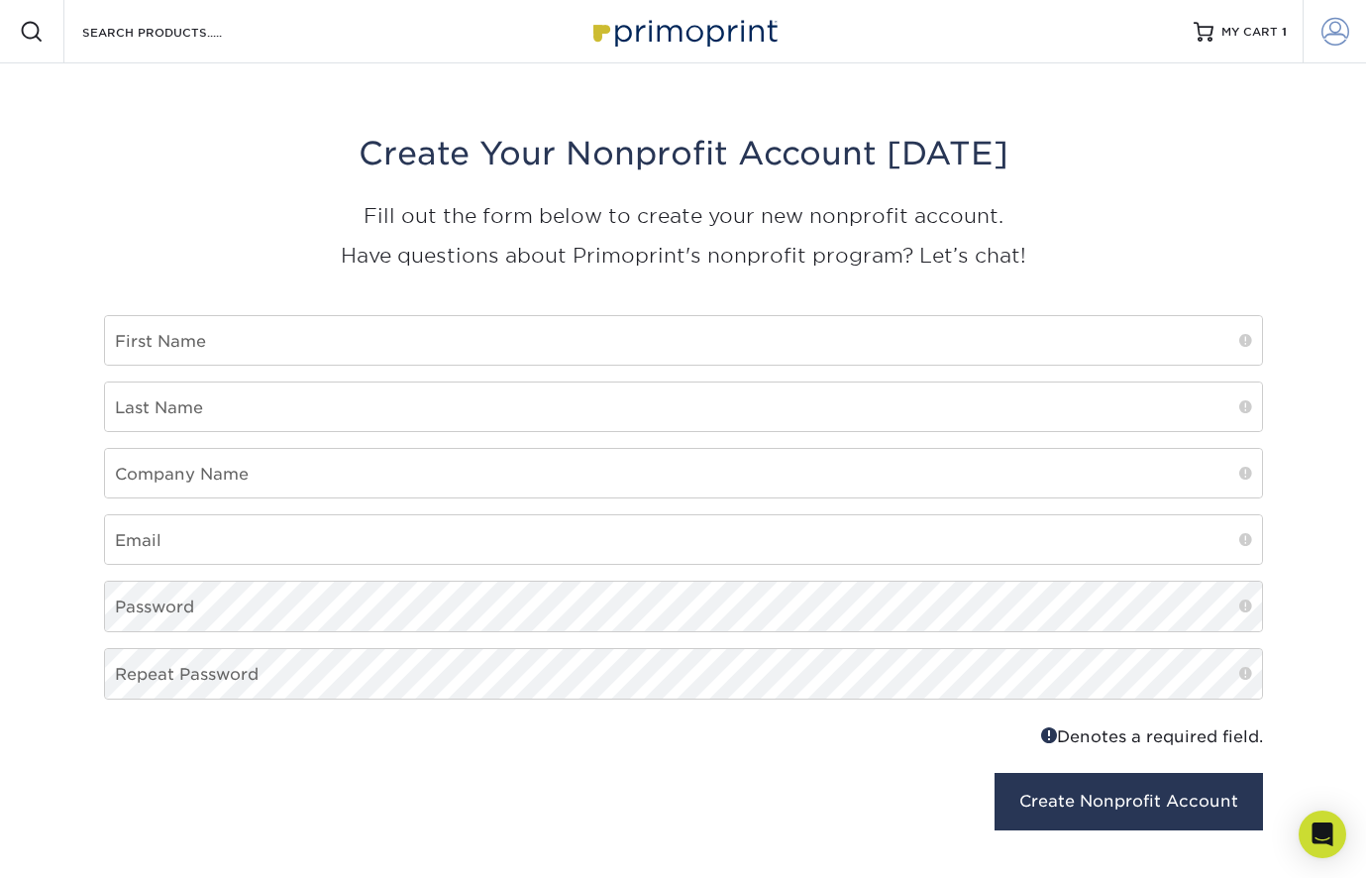
click at [1338, 38] on span at bounding box center [1336, 32] width 28 height 28
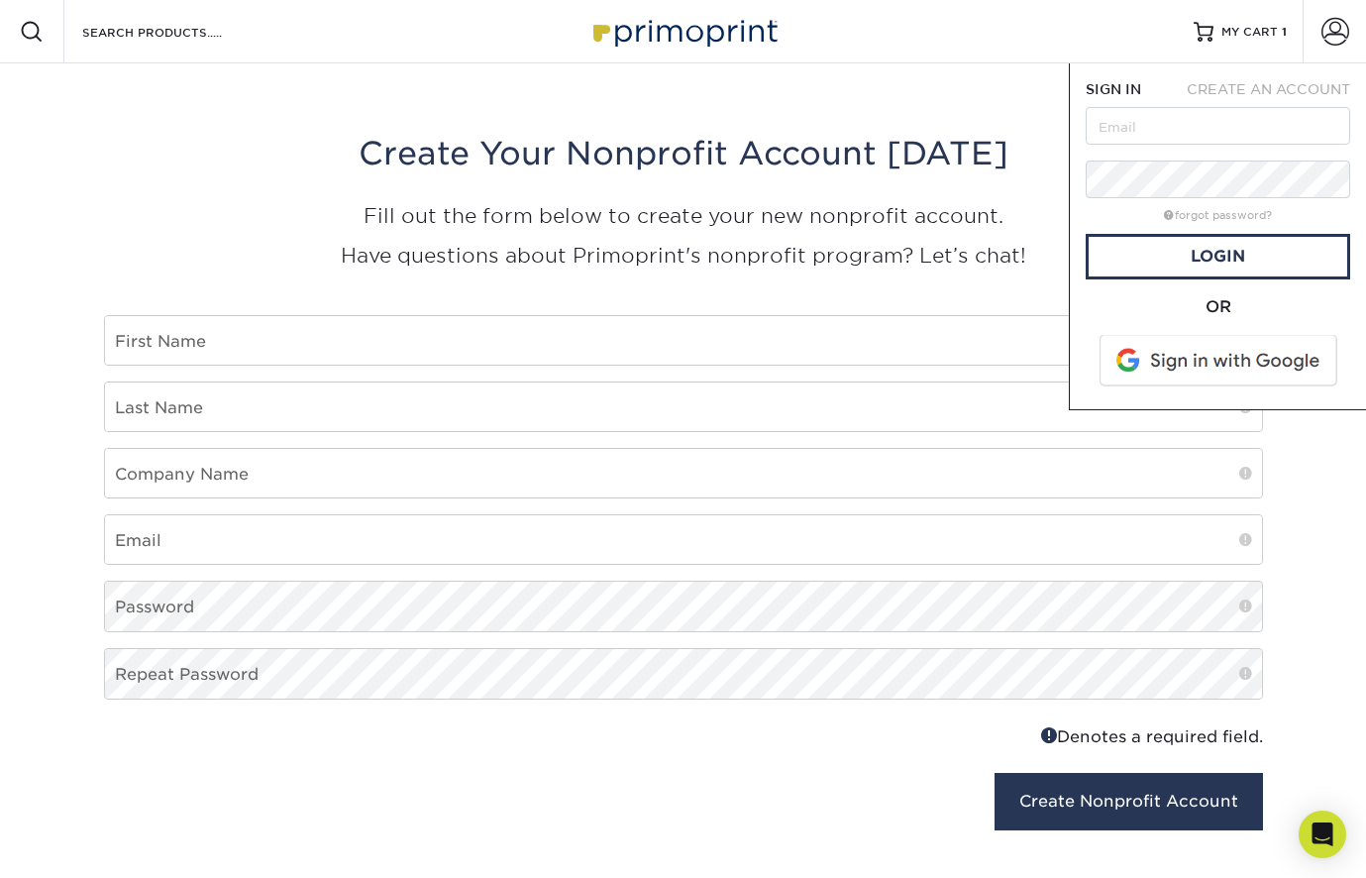
click at [725, 61] on link at bounding box center [684, 31] width 198 height 159
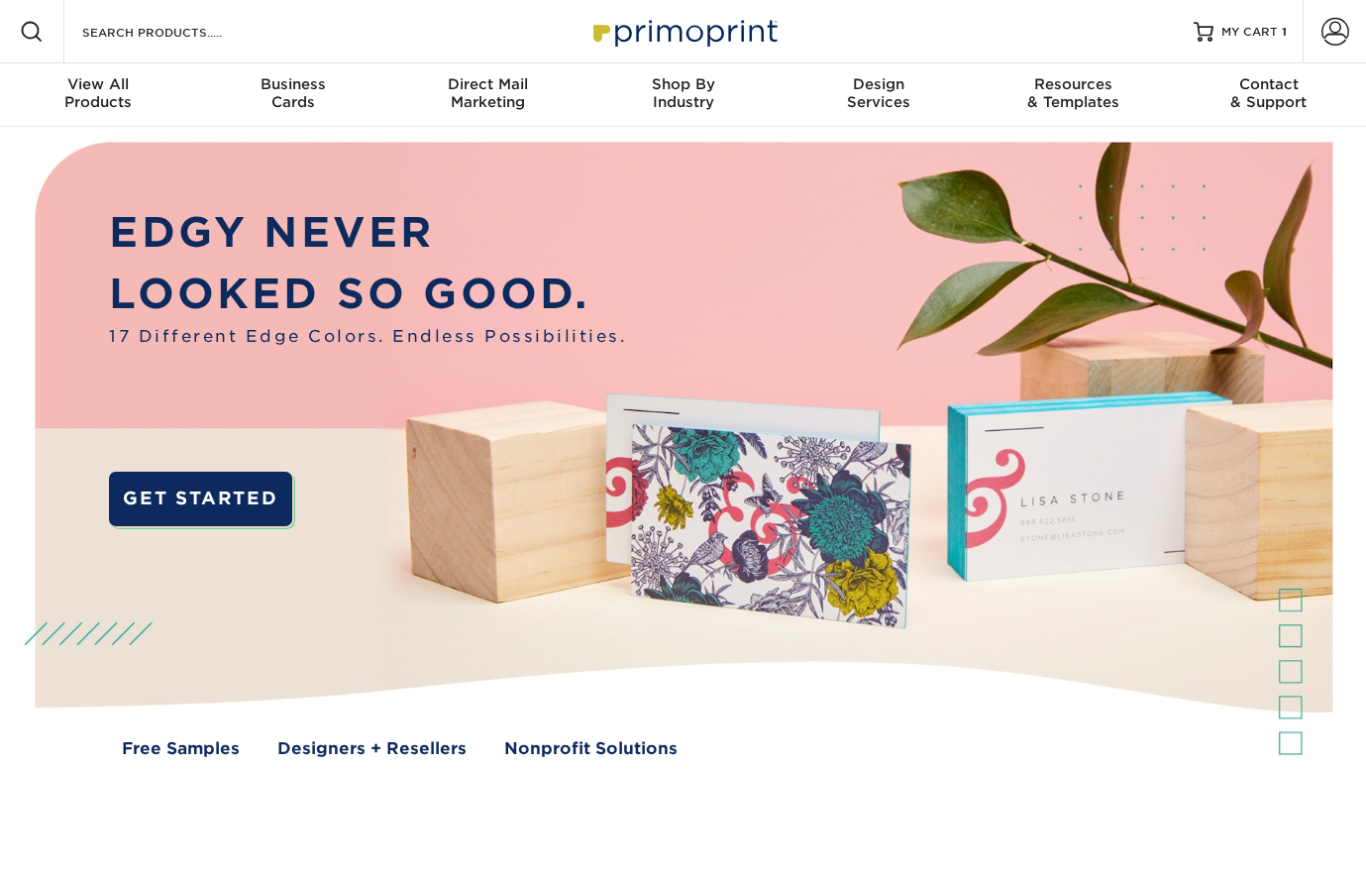
click at [170, 25] on input "Search Products" at bounding box center [176, 32] width 193 height 24
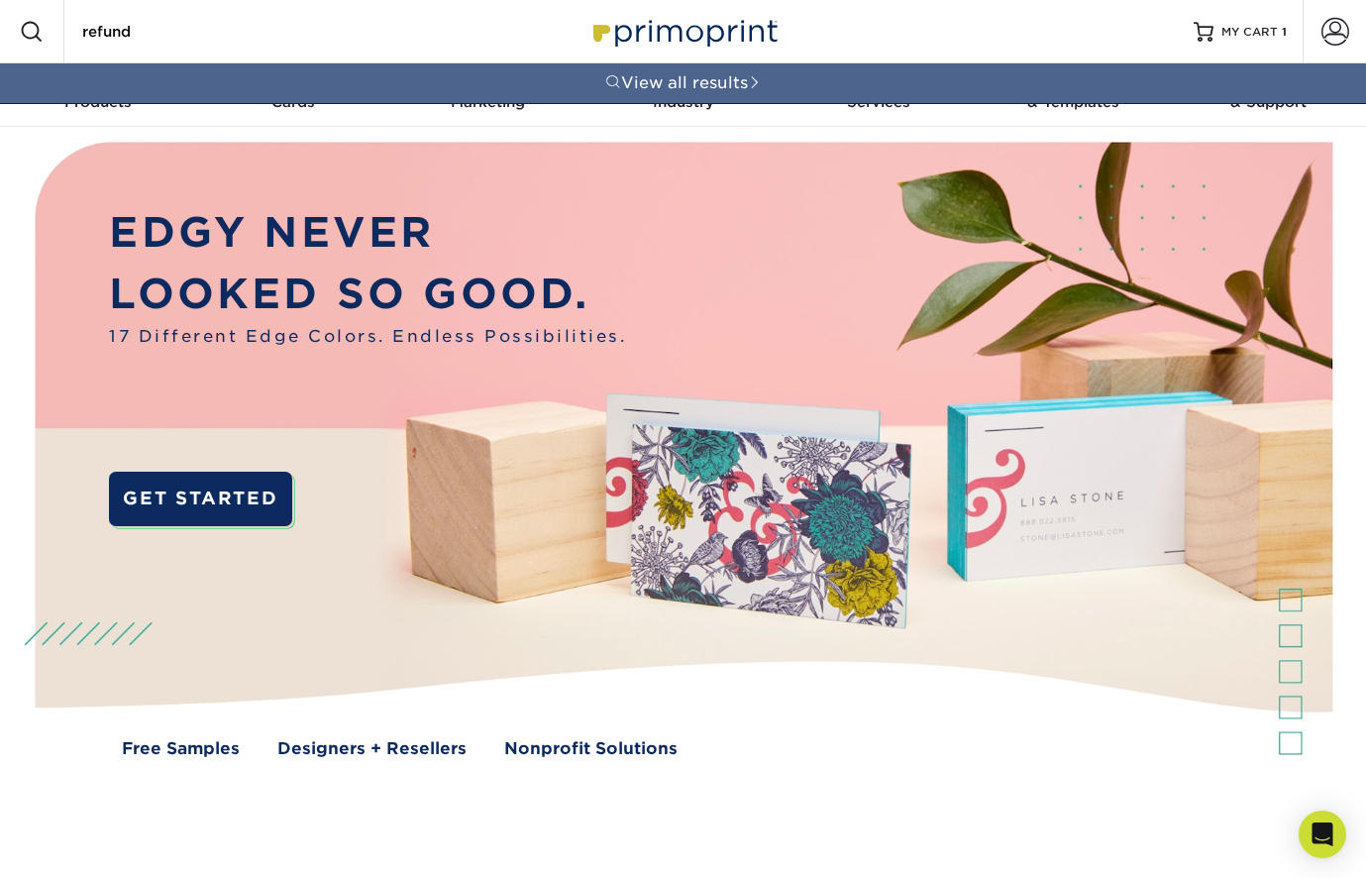
type input "refund"
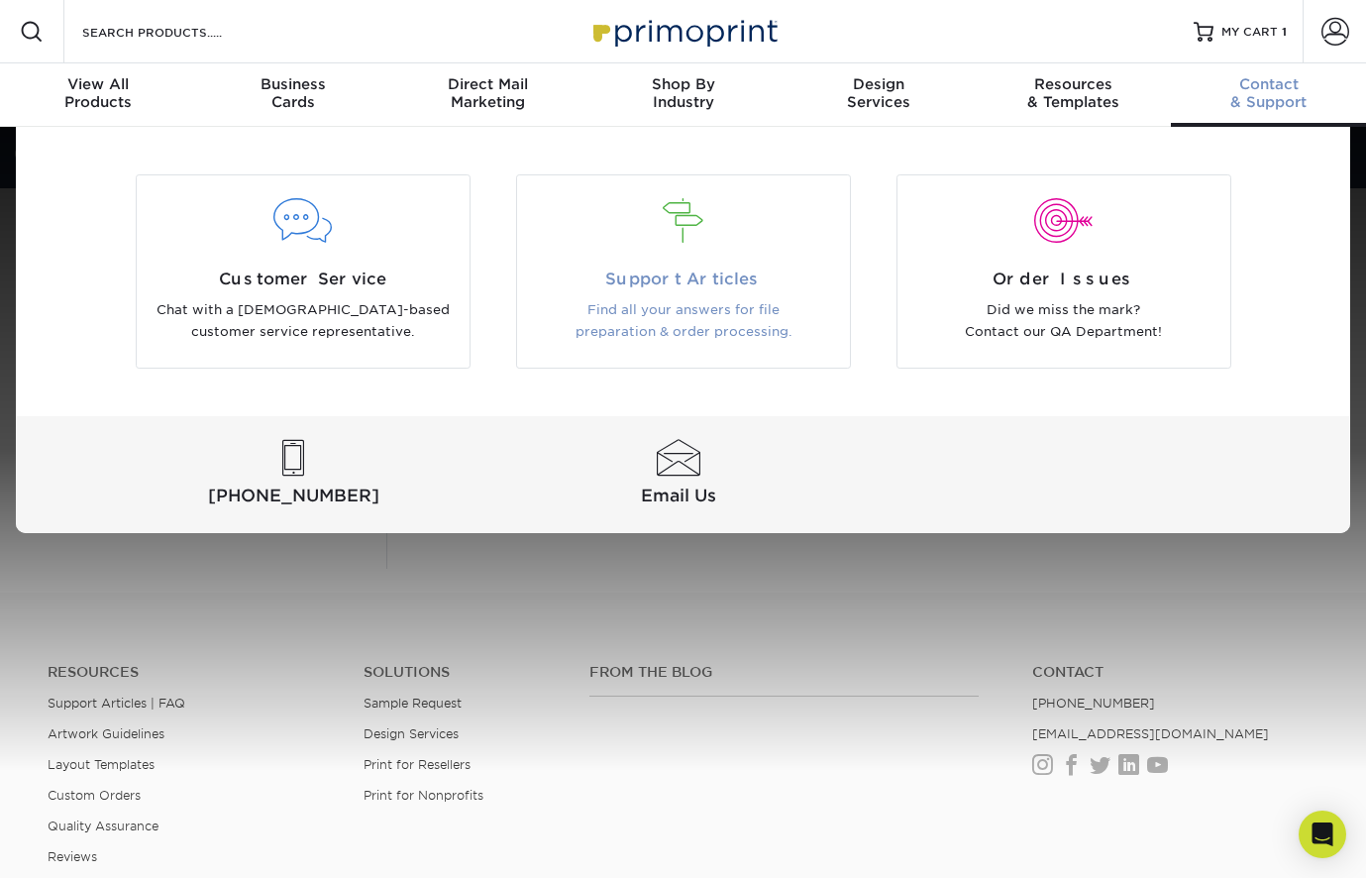
click at [731, 270] on span "Support Articles" at bounding box center [683, 280] width 303 height 24
